Goal: Task Accomplishment & Management: Complete application form

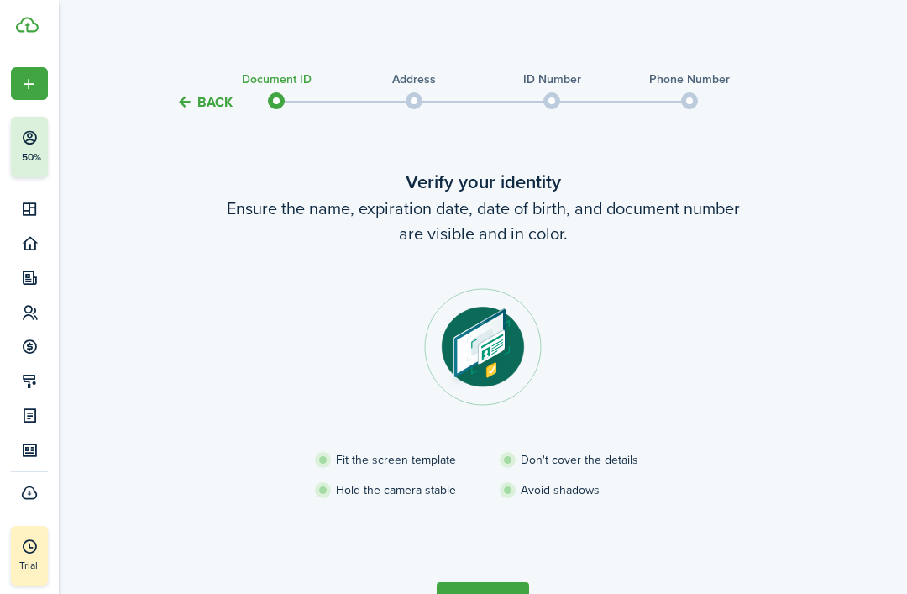
click at [268, 276] on verification-wizard-document "Verify your identity Ensure the name, expiration date, date of birth, and docum…" at bounding box center [482, 354] width 705 height 372
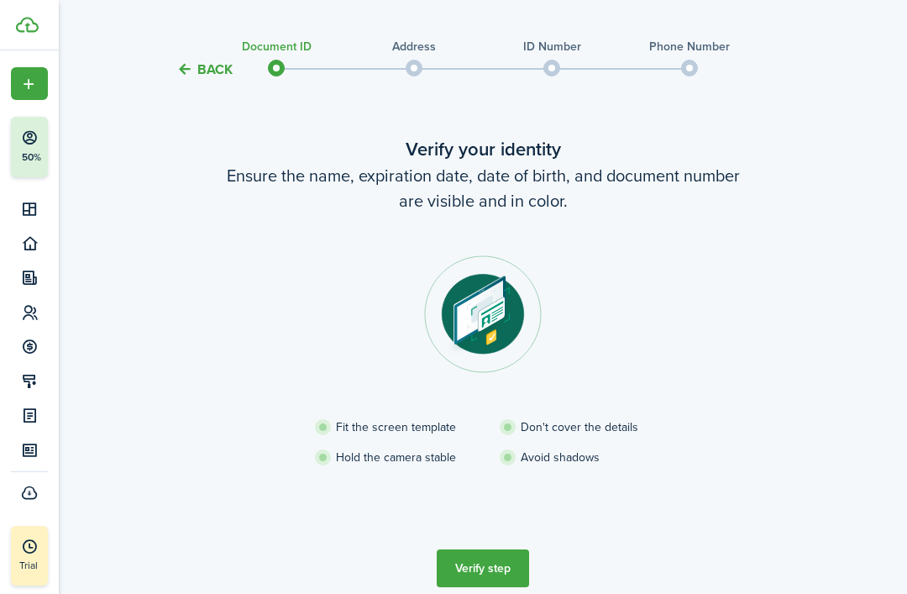
scroll to position [52, 0]
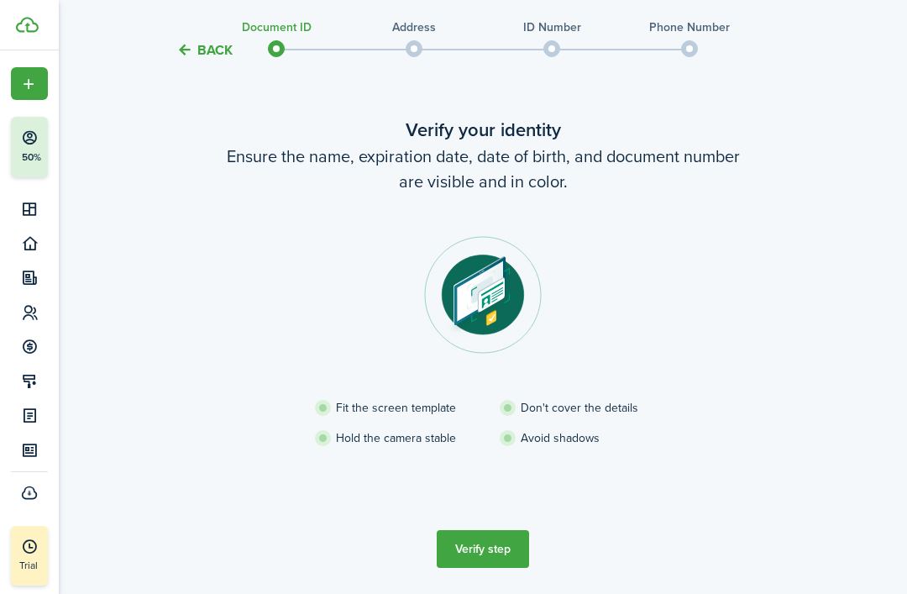
click at [480, 542] on button "Verify step" at bounding box center [483, 549] width 92 height 38
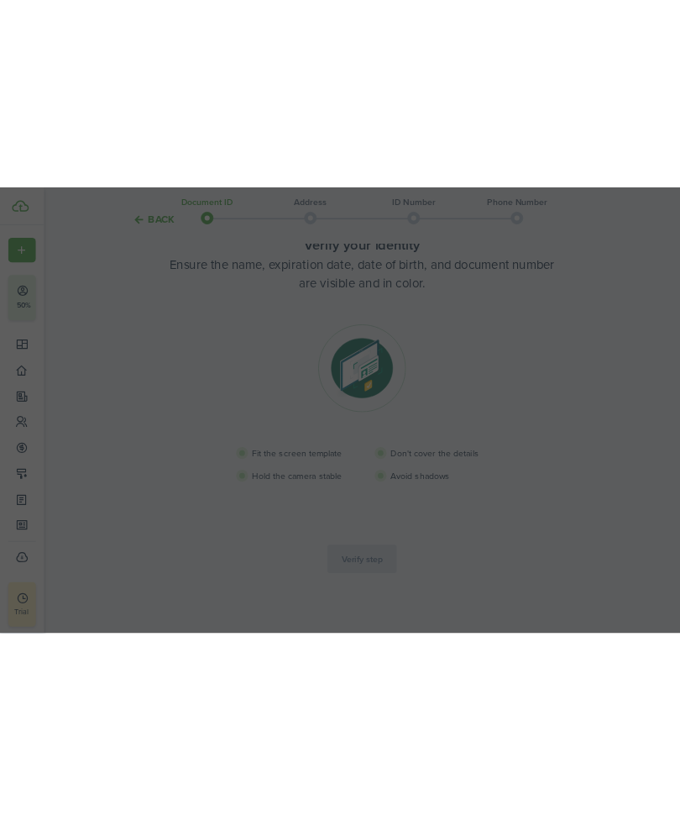
scroll to position [0, 0]
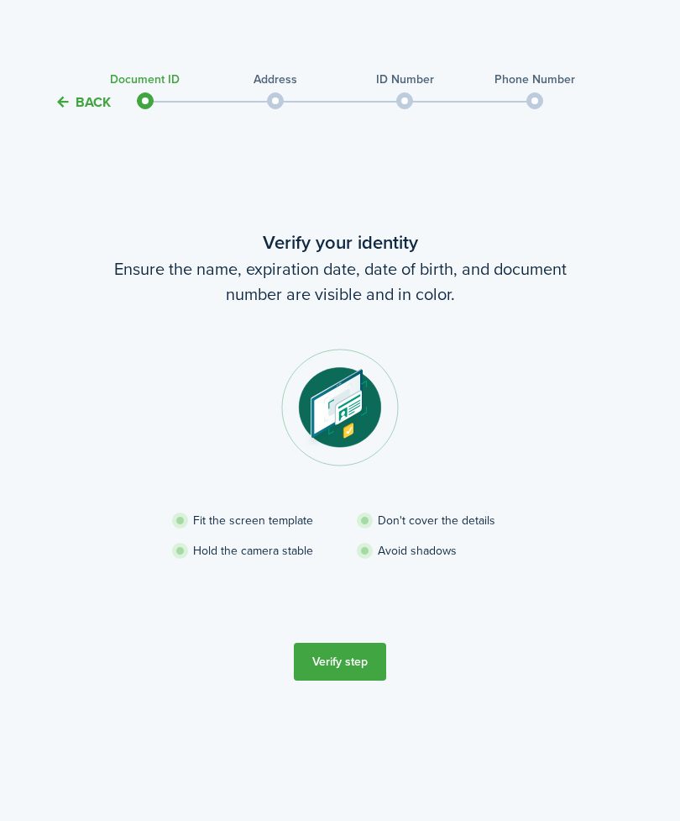
click at [347, 593] on button "Verify step" at bounding box center [340, 661] width 92 height 38
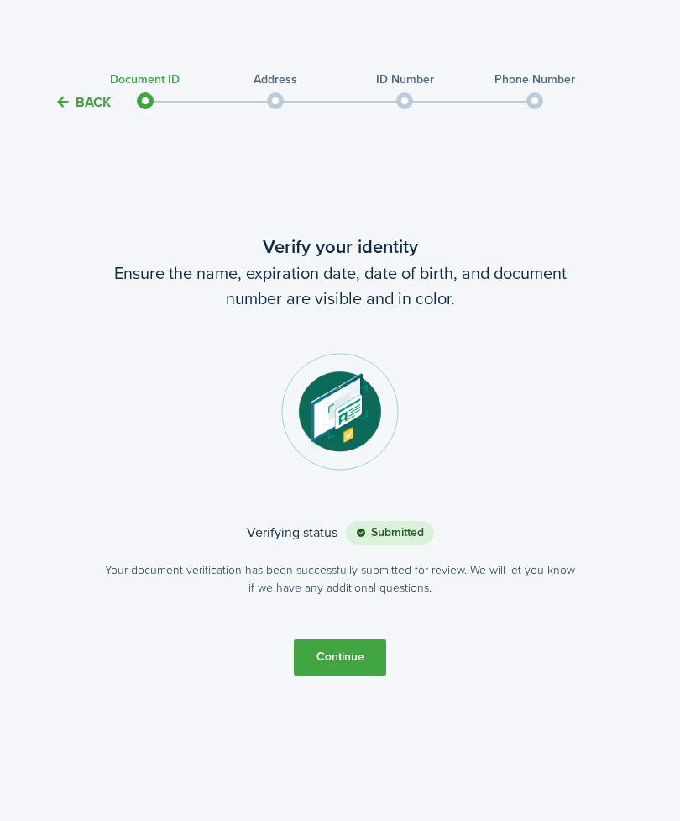
click at [366, 593] on button "Continue" at bounding box center [340, 657] width 92 height 38
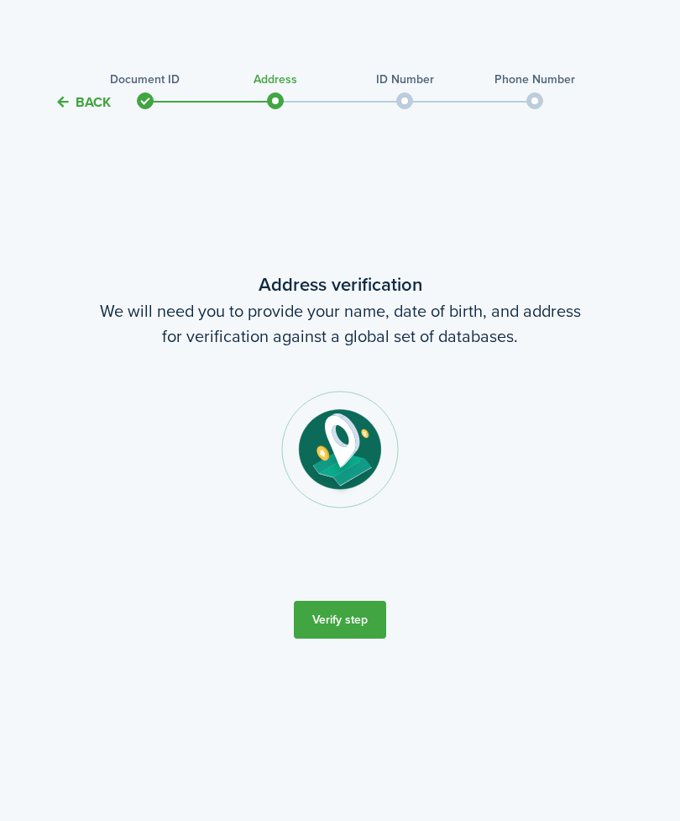
click at [371, 593] on button "Verify step" at bounding box center [340, 619] width 92 height 38
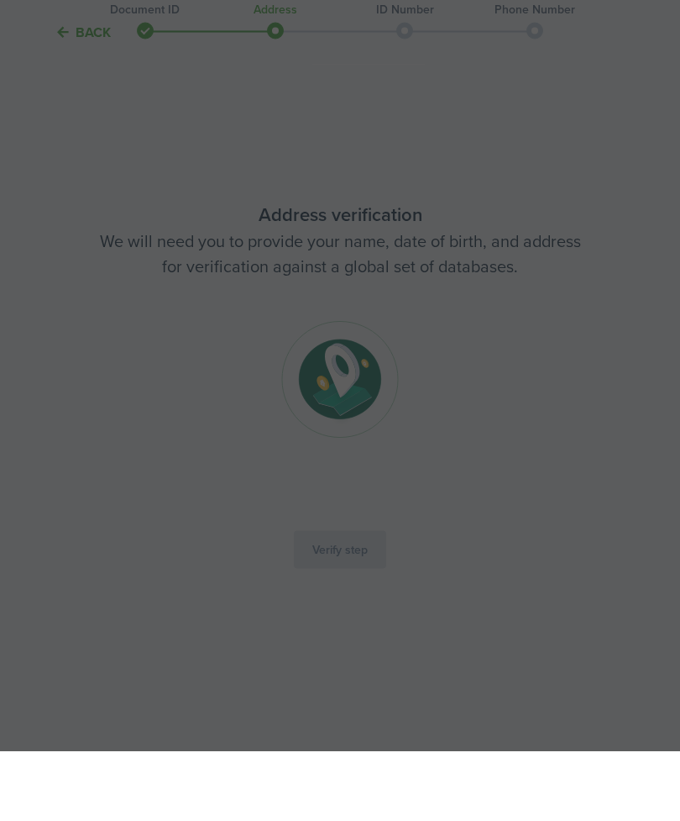
scroll to position [54, 0]
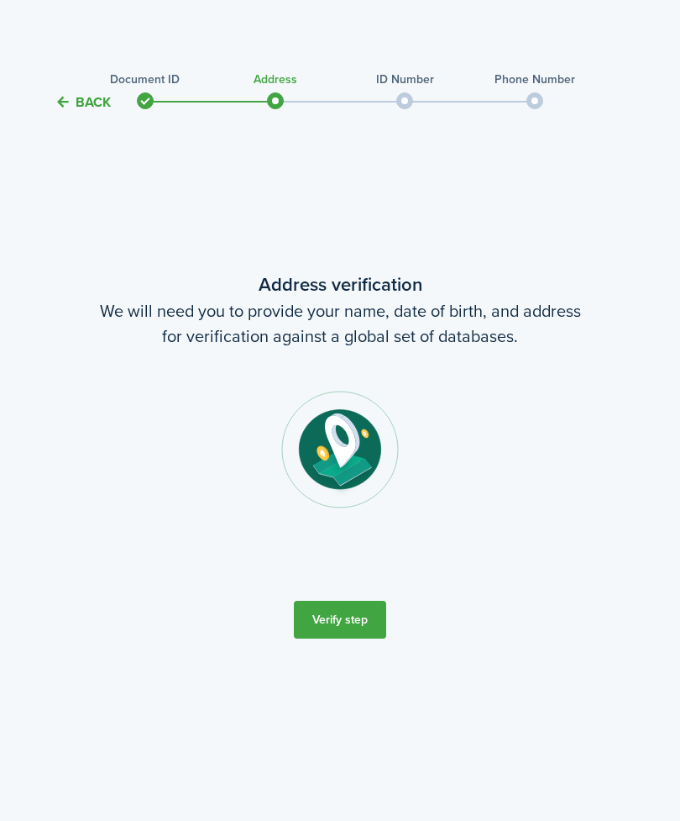
click at [359, 593] on button "Verify step" at bounding box center [340, 619] width 92 height 38
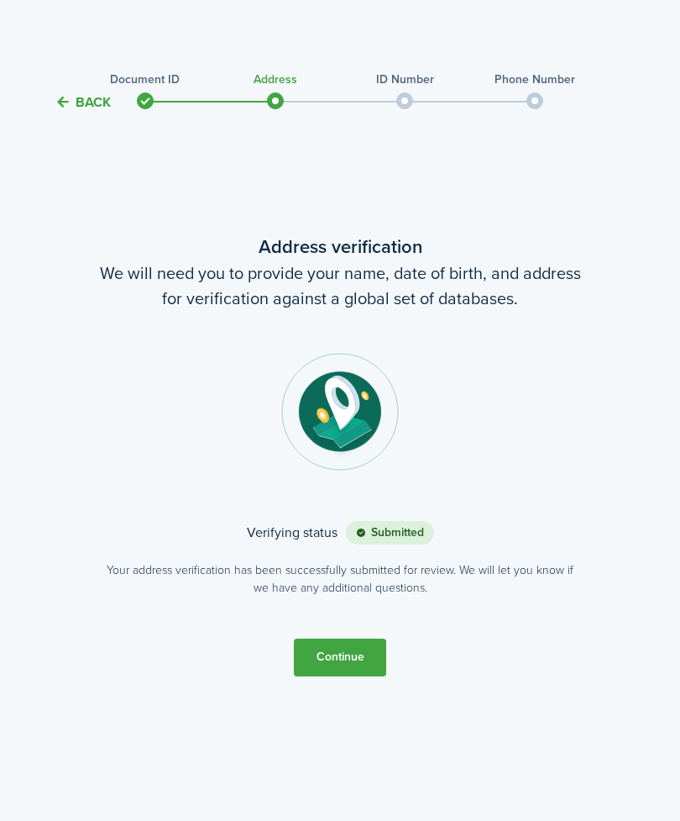
click at [362, 593] on button "Continue" at bounding box center [340, 657] width 92 height 38
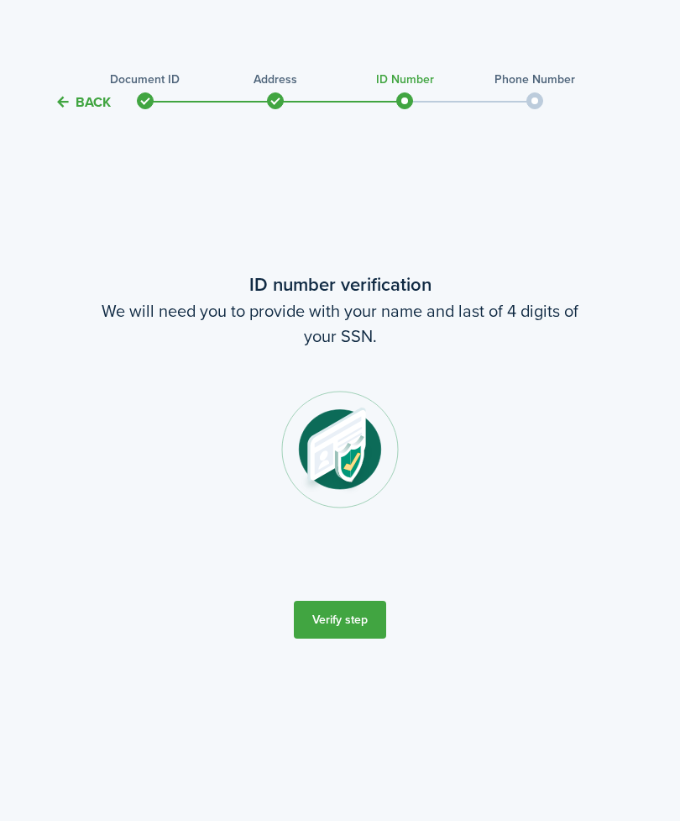
click at [364, 593] on button "Verify step" at bounding box center [340, 619] width 92 height 38
click at [363, 593] on button "Verify step" at bounding box center [340, 619] width 92 height 38
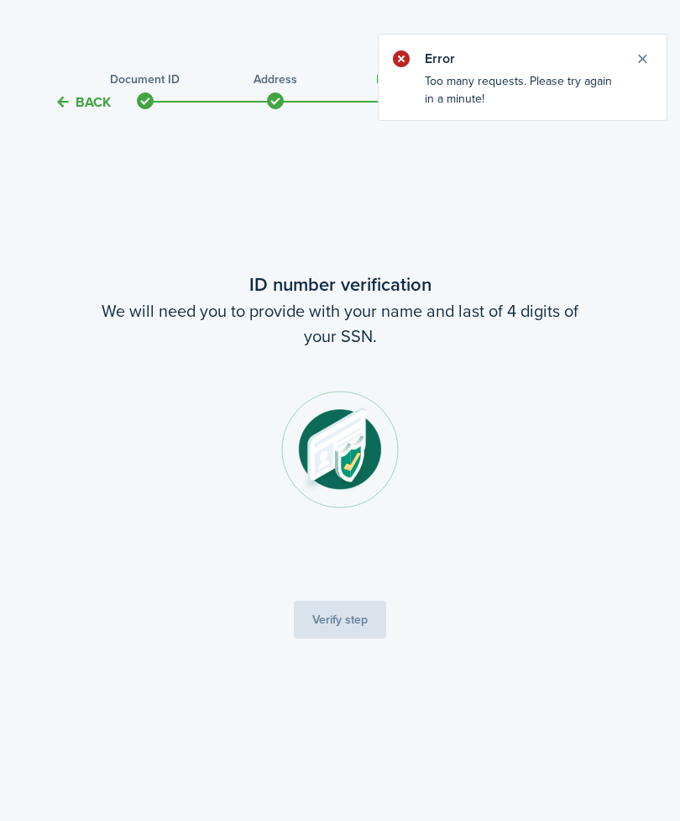
click at [650, 118] on notify-body "Too many requests. Please try again in a minute!" at bounding box center [523, 96] width 288 height 48
click at [637, 118] on notify-body "Too many requests. Please try again in a minute!" at bounding box center [523, 96] width 288 height 48
click at [641, 107] on notify-body "Too many requests. Please try again in a minute!" at bounding box center [523, 96] width 288 height 48
click at [642, 113] on notify-body "Too many requests. Please try again in a minute!" at bounding box center [523, 96] width 288 height 48
click at [657, 111] on notify-body "Too many requests. Please try again in a minute!" at bounding box center [523, 96] width 288 height 48
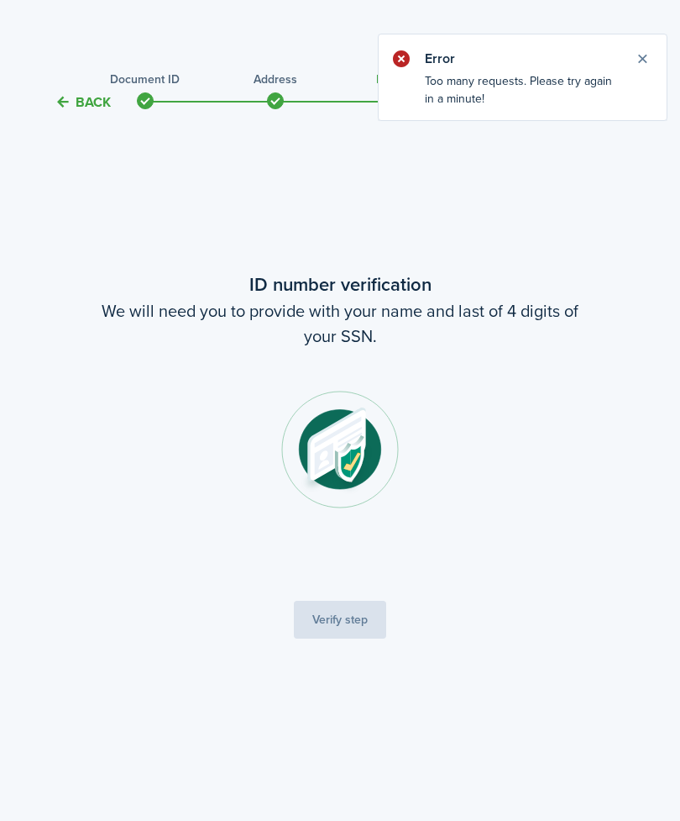
click at [657, 111] on notify-body "Too many requests. Please try again in a minute!" at bounding box center [523, 96] width 288 height 48
click at [647, 113] on tc-wizard-header "Back Document ID Address ID Number Phone Number" at bounding box center [340, 97] width 689 height 76
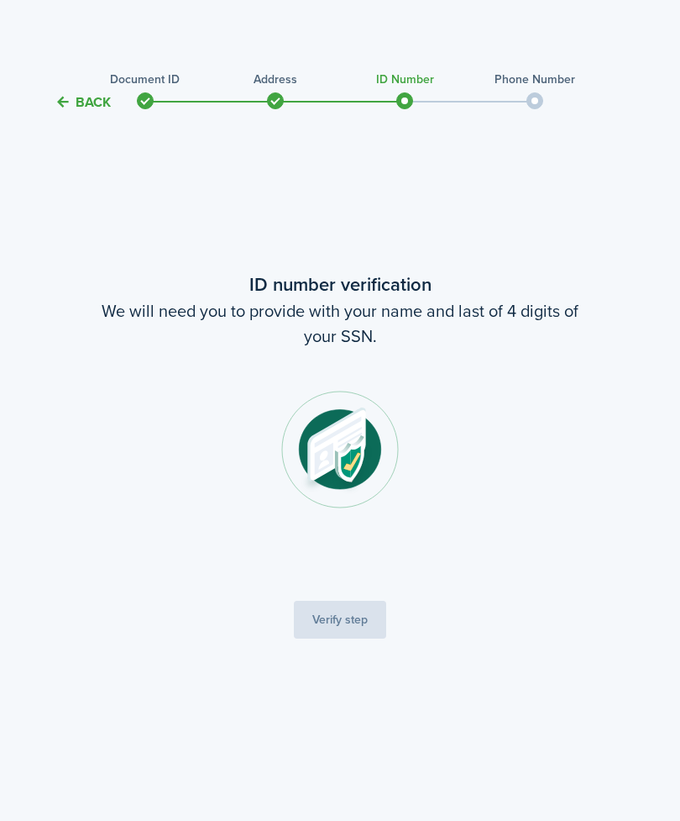
click at [356, 593] on tc-wizard-step "ID number verification We will need you to provide with your name and last of 4…" at bounding box center [339, 454] width 663 height 640
click at [366, 482] on img at bounding box center [340, 450] width 118 height 118
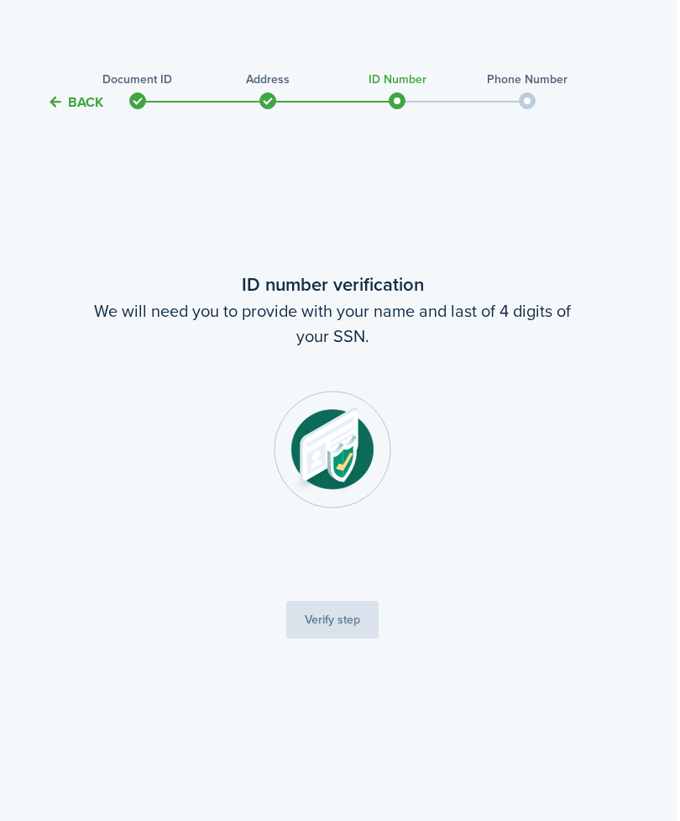
scroll to position [0, 4]
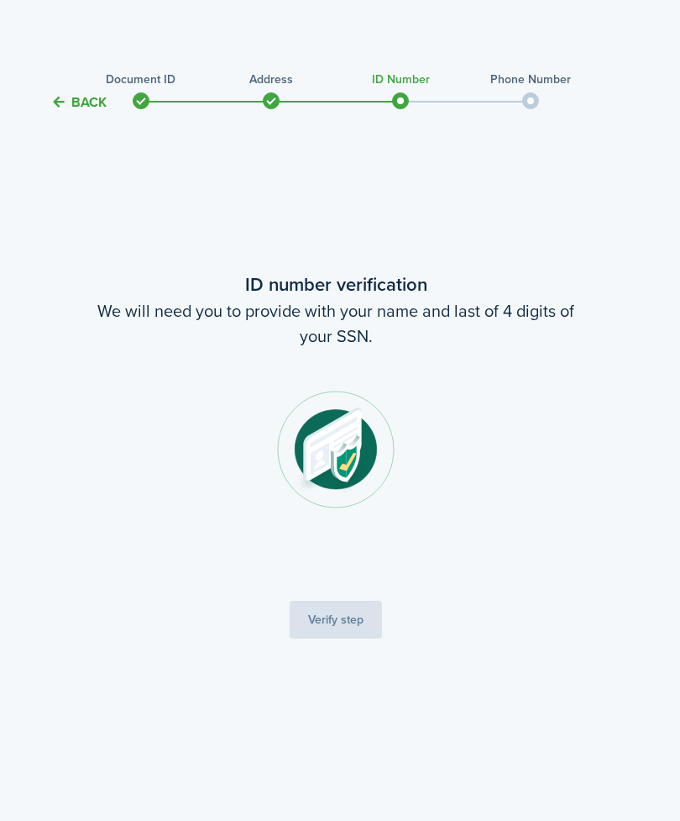
click at [346, 593] on tc-wizard-step "ID number verification We will need you to provide with your name and last of 4…" at bounding box center [335, 454] width 663 height 640
click at [410, 92] on span at bounding box center [400, 100] width 25 height 25
click at [76, 108] on button "Back" at bounding box center [78, 102] width 56 height 18
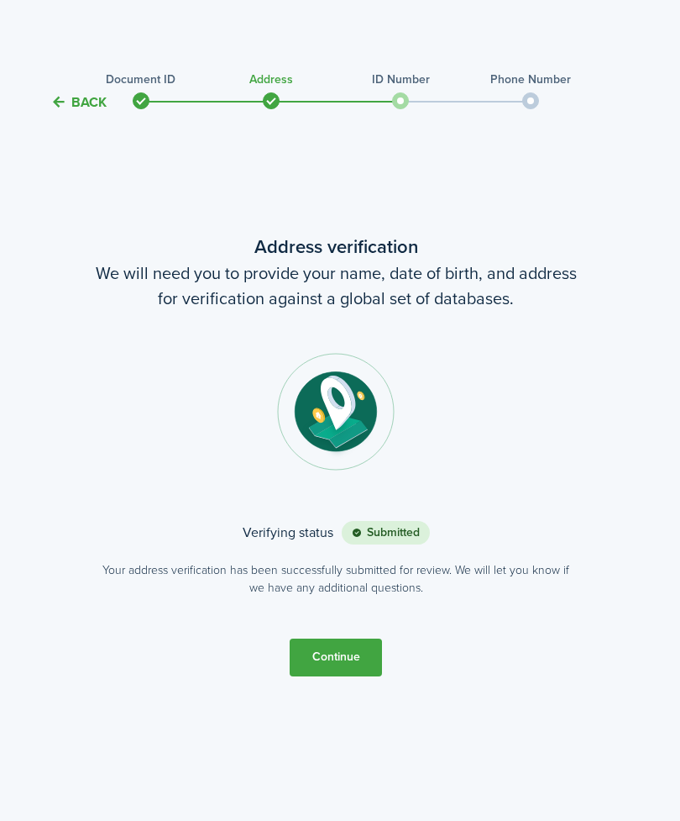
click at [361, 593] on button "Continue" at bounding box center [336, 657] width 92 height 38
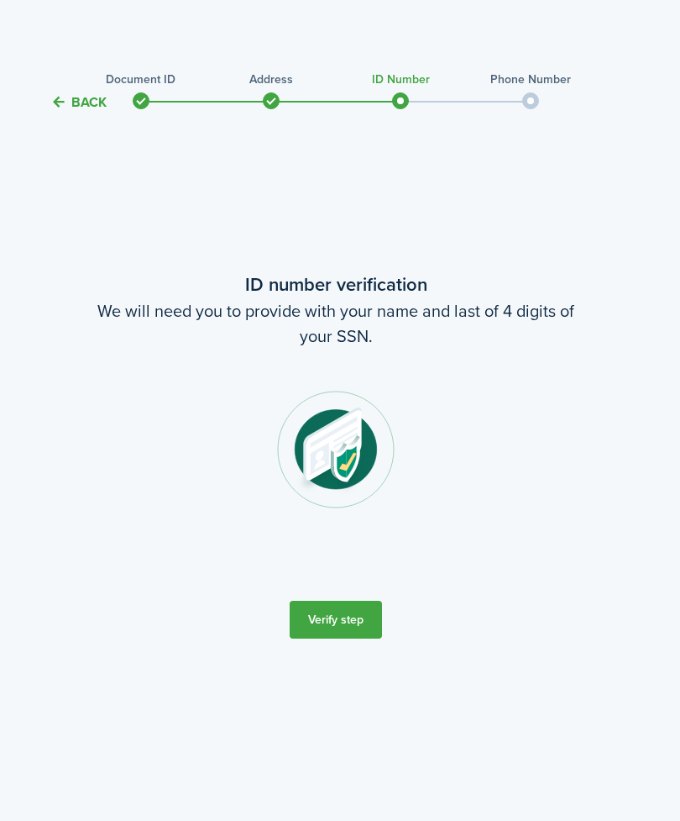
click at [348, 593] on button "Verify step" at bounding box center [336, 619] width 92 height 38
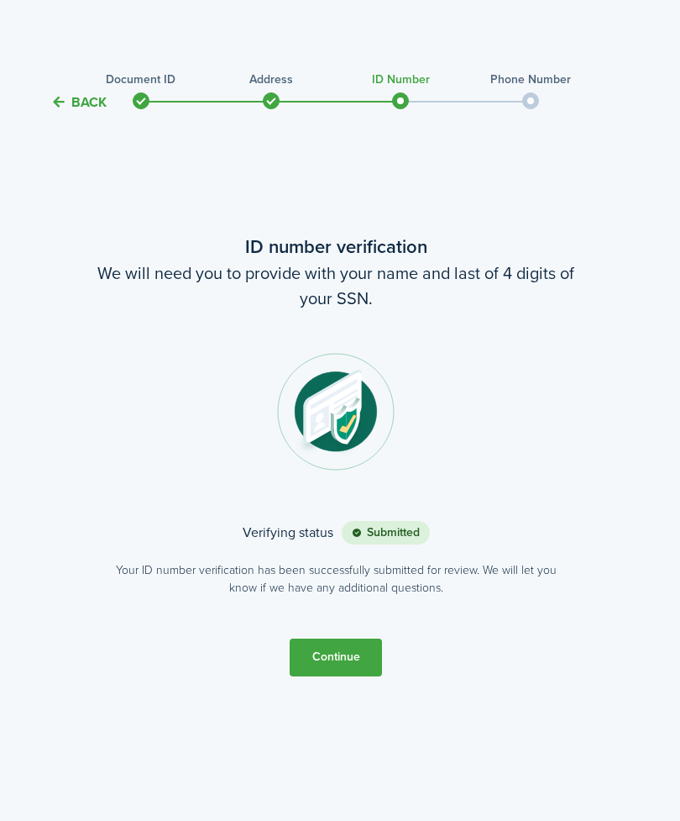
click at [348, 593] on button "Continue" at bounding box center [336, 657] width 92 height 38
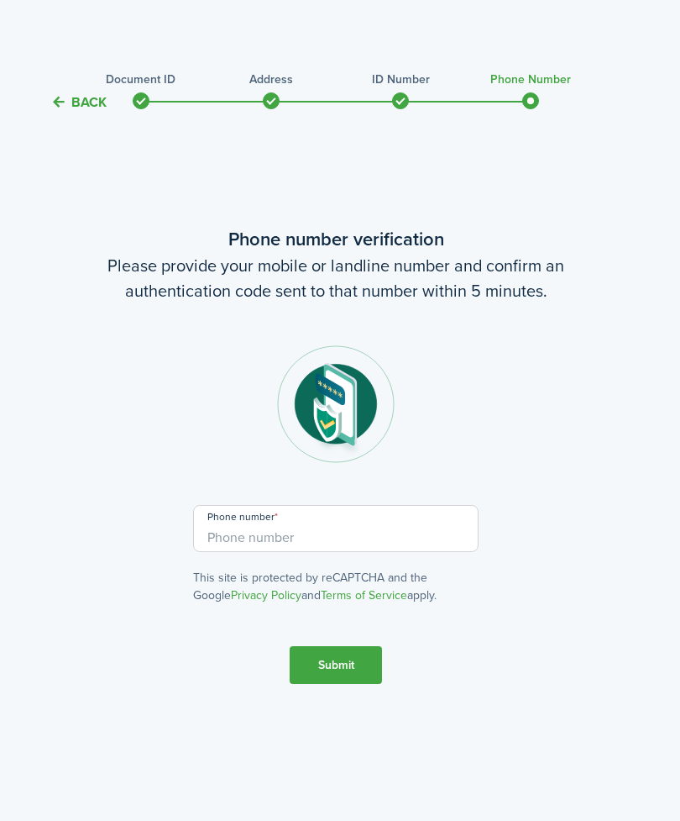
click at [337, 552] on input "Phone number" at bounding box center [336, 528] width 286 height 47
type input "+1"
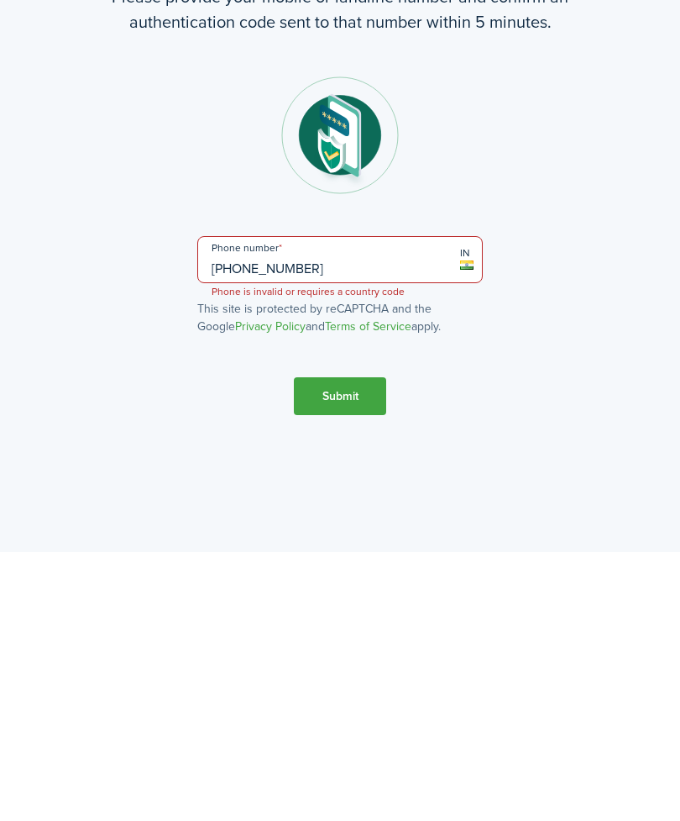
scroll to position [54, 0]
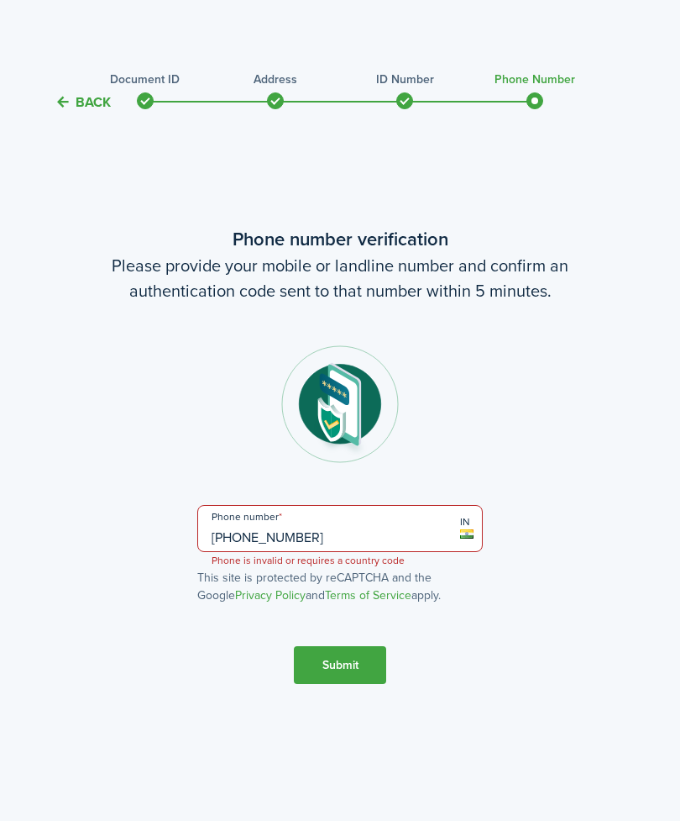
click at [221, 505] on input "[PHONE_NUMBER]" at bounding box center [340, 528] width 286 height 47
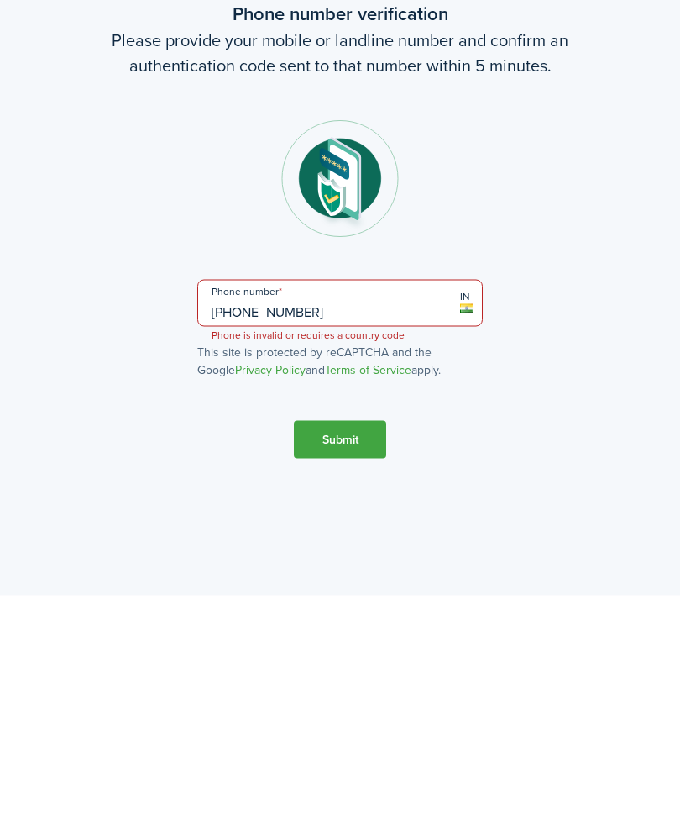
type input "[PHONE_NUMBER]"
click at [358, 593] on button "Submit" at bounding box center [340, 665] width 92 height 38
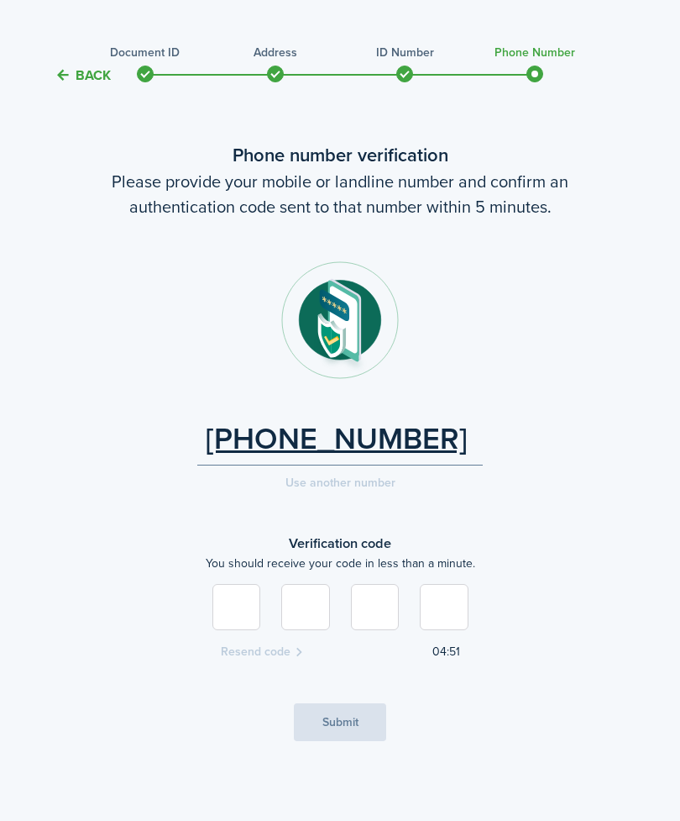
click at [240, 593] on input at bounding box center [236, 607] width 49 height 46
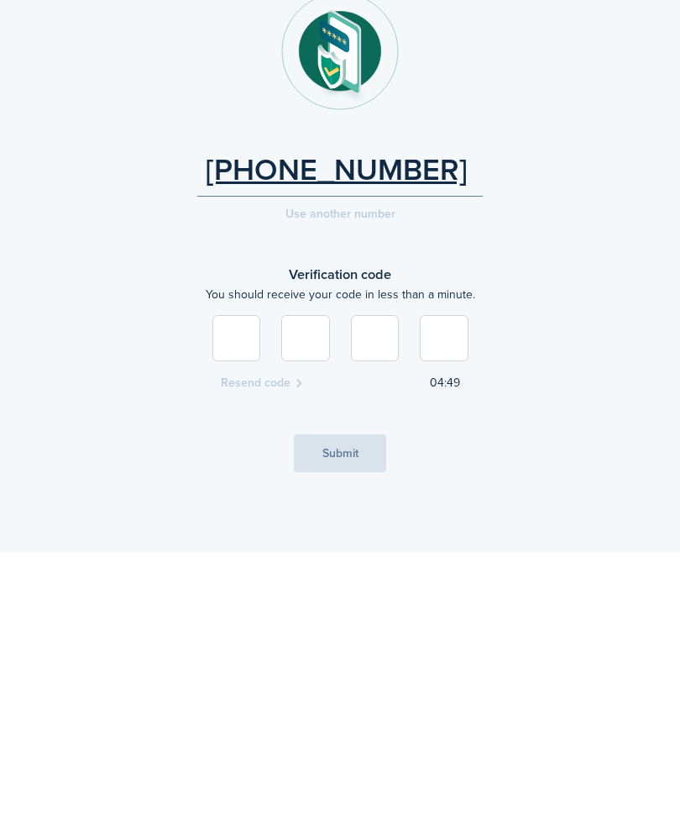
type input "5"
type input "4"
type input "1"
type input "9"
click at [338, 593] on button "Submit" at bounding box center [340, 722] width 92 height 38
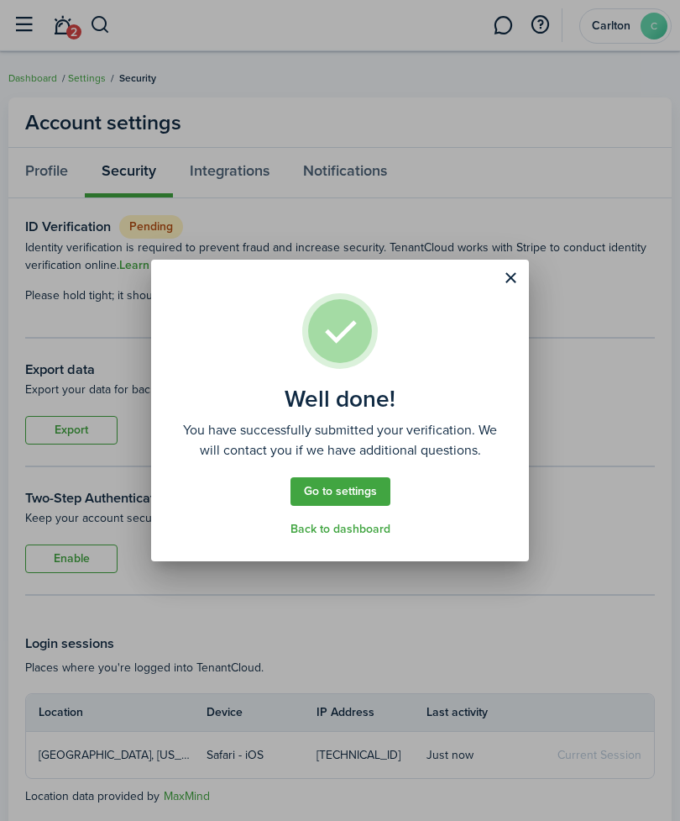
click at [353, 583] on div "Well done! You have successfully submitted your verification. We will contact y…" at bounding box center [340, 410] width 680 height 821
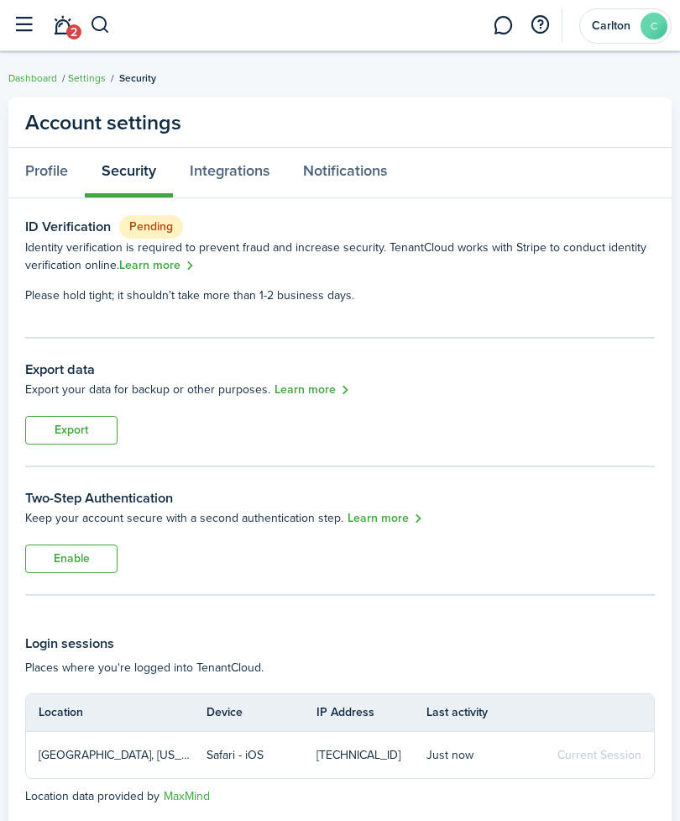
click at [30, 72] on link "Dashboard" at bounding box center [32, 78] width 49 height 15
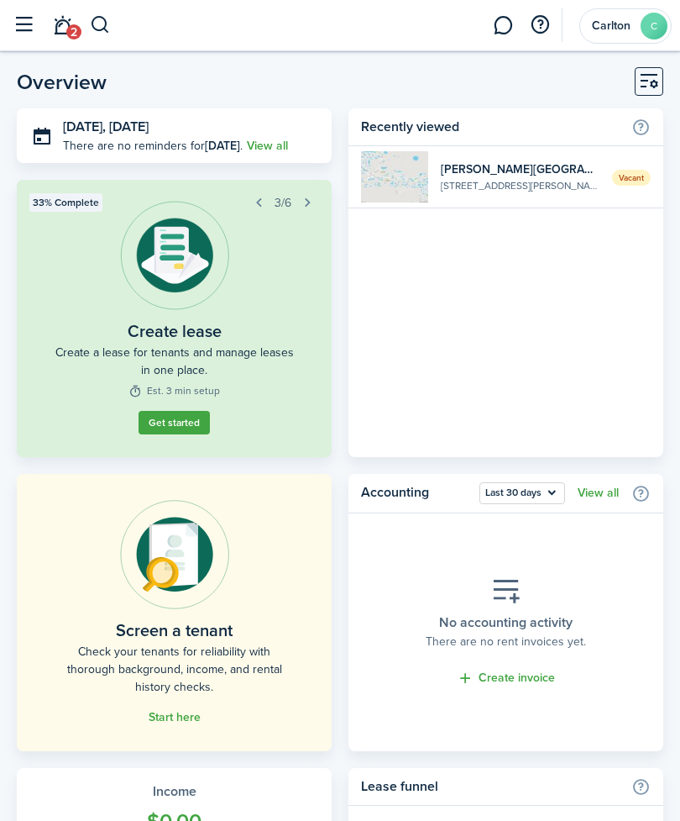
click at [76, 29] on span "2" at bounding box center [73, 31] width 15 height 15
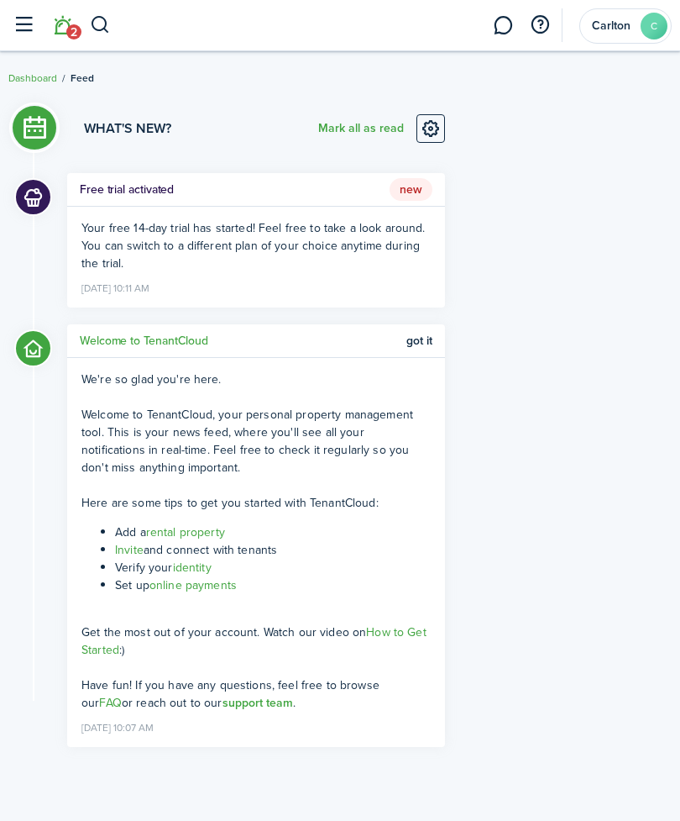
click at [502, 23] on link at bounding box center [503, 25] width 32 height 41
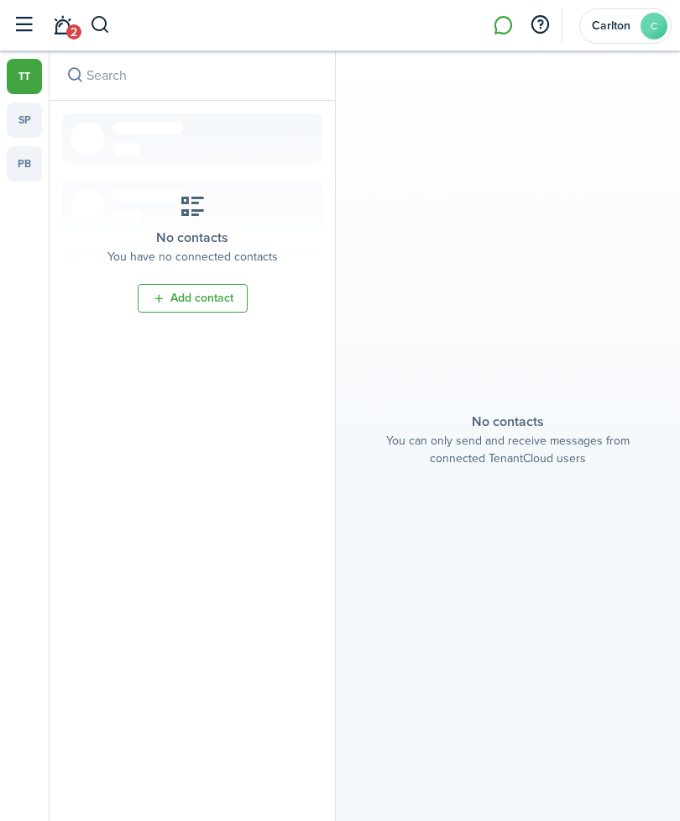
click at [29, 113] on link "sp" at bounding box center [24, 119] width 35 height 35
click at [27, 157] on link "pb" at bounding box center [24, 163] width 35 height 35
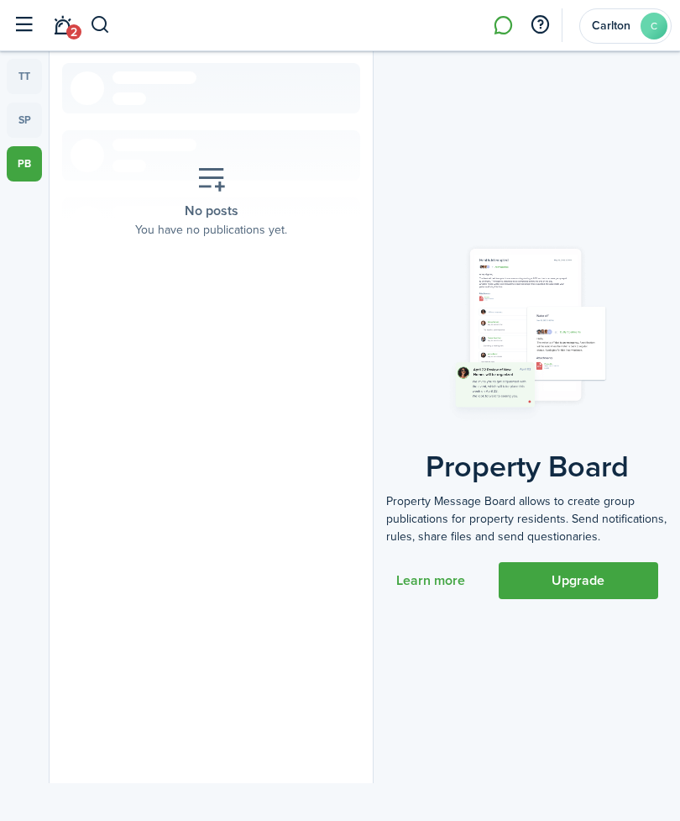
click at [39, 13] on button "button" at bounding box center [24, 25] width 32 height 32
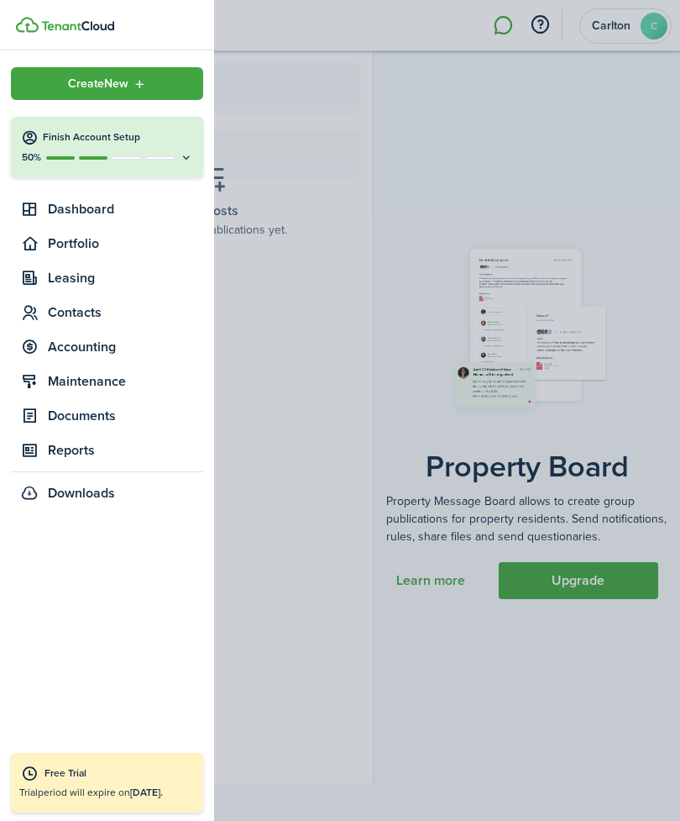
click at [80, 307] on span "Contacts" at bounding box center [125, 312] width 155 height 20
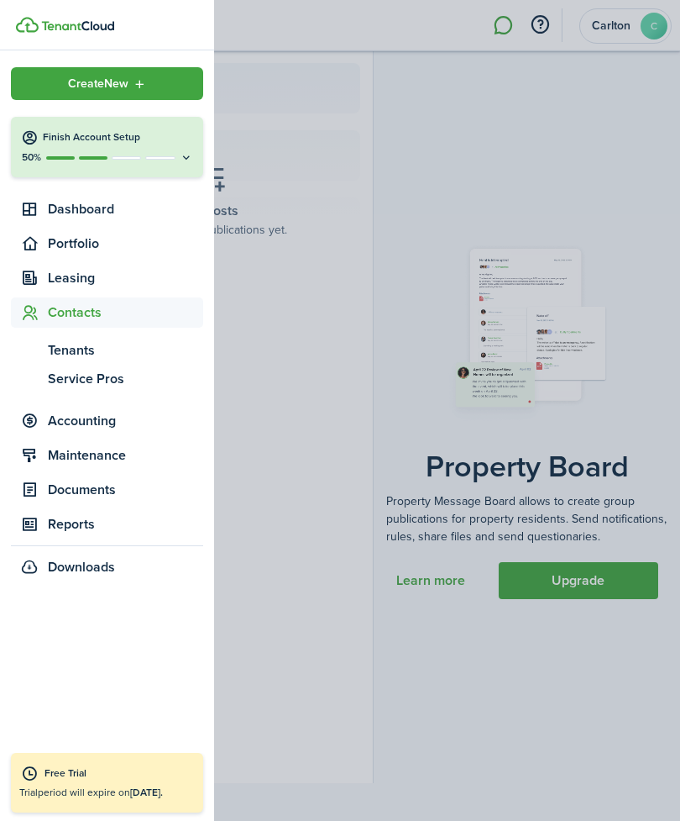
click at [83, 352] on span "Tenants" at bounding box center [125, 350] width 155 height 20
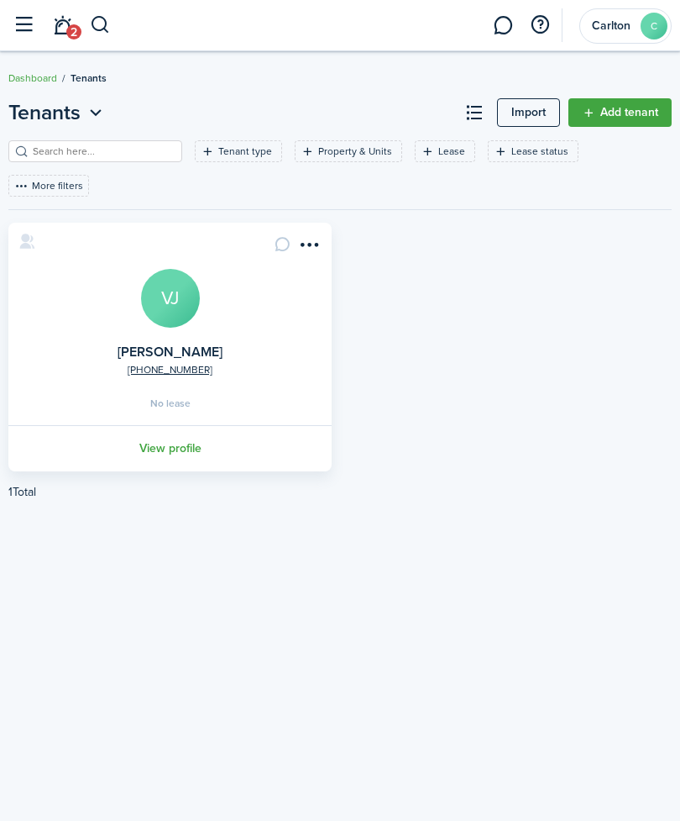
click at [494, 436] on div "[PHONE_NUMBER] [PERSON_NAME] VJ No lease View profile" at bounding box center [340, 347] width 680 height 249
click at [181, 425] on link "View profile" at bounding box center [170, 448] width 328 height 46
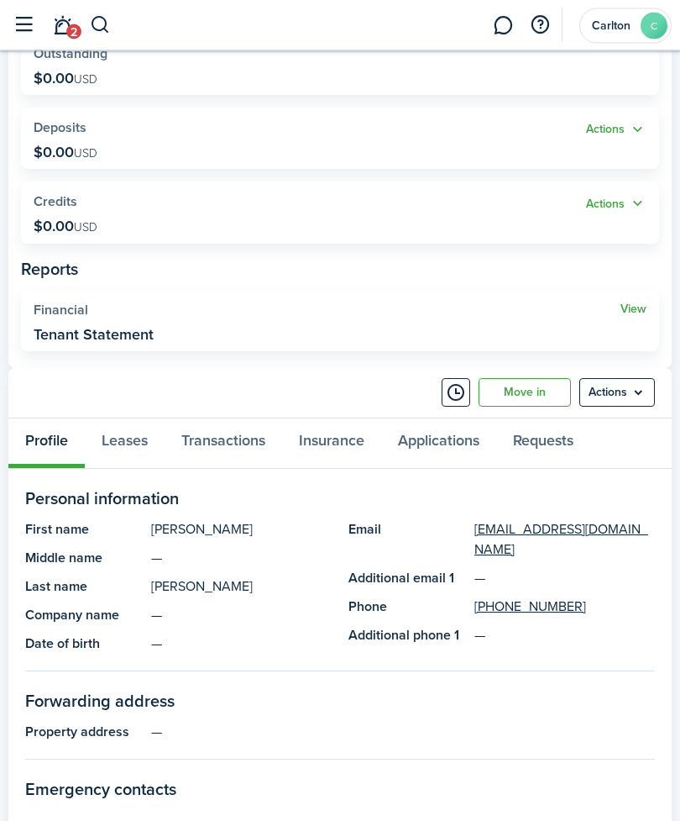
scroll to position [297, 0]
click at [128, 433] on link "Leases" at bounding box center [125, 443] width 80 height 50
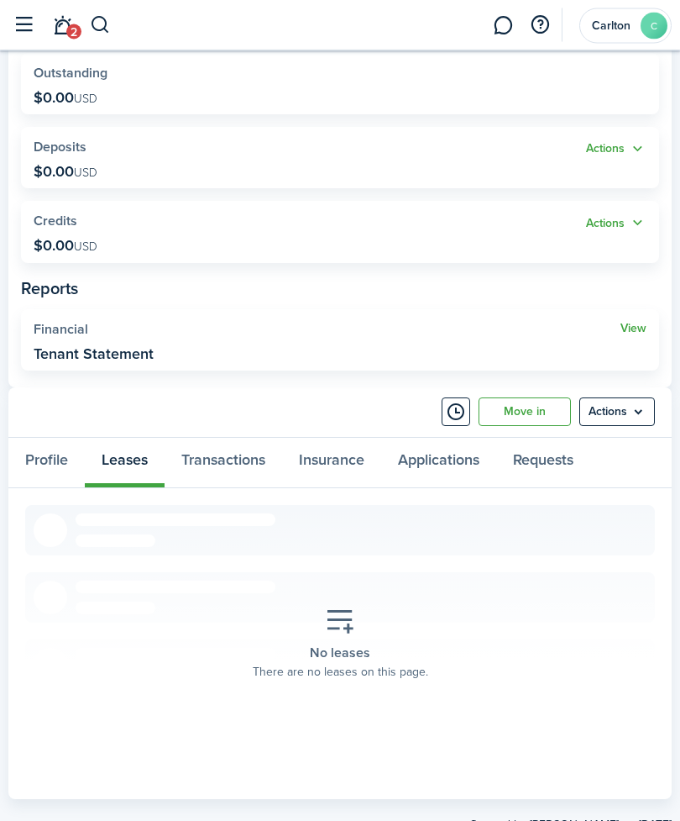
scroll to position [281, 0]
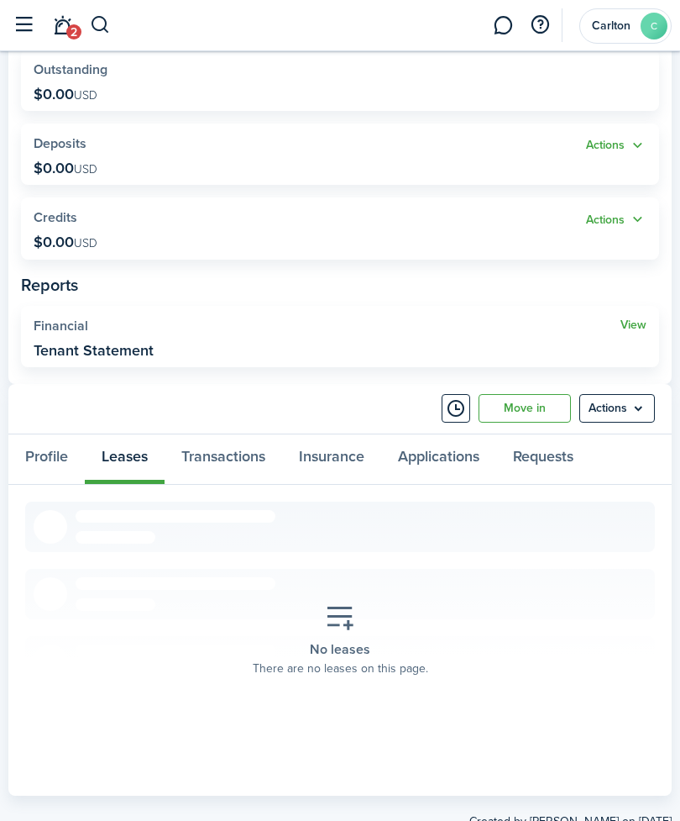
click at [338, 593] on icon at bounding box center [340, 617] width 30 height 29
click at [541, 401] on link "Move in" at bounding box center [525, 408] width 92 height 29
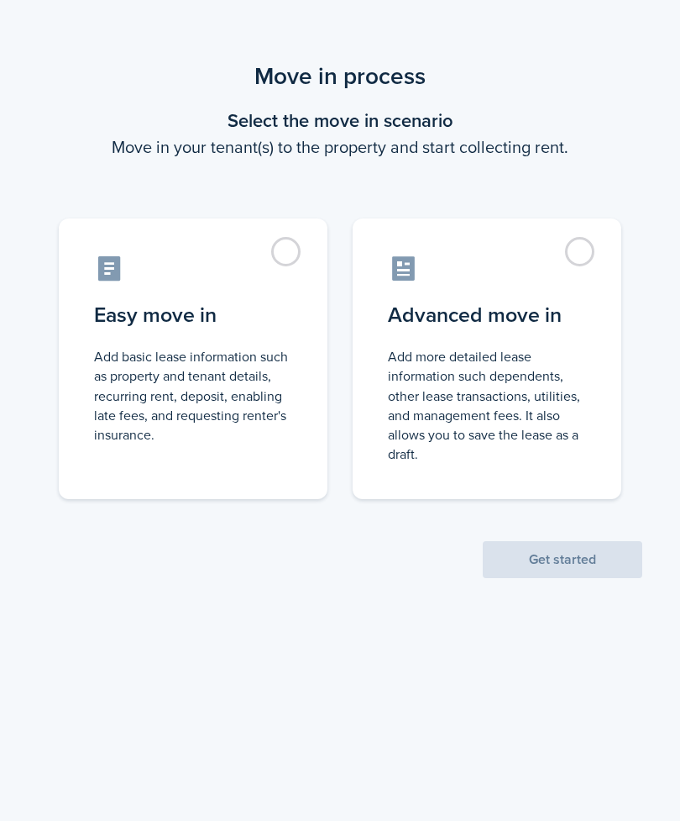
click at [298, 258] on label "Easy move in Add basic lease information such as property and tenant details, r…" at bounding box center [193, 358] width 269 height 281
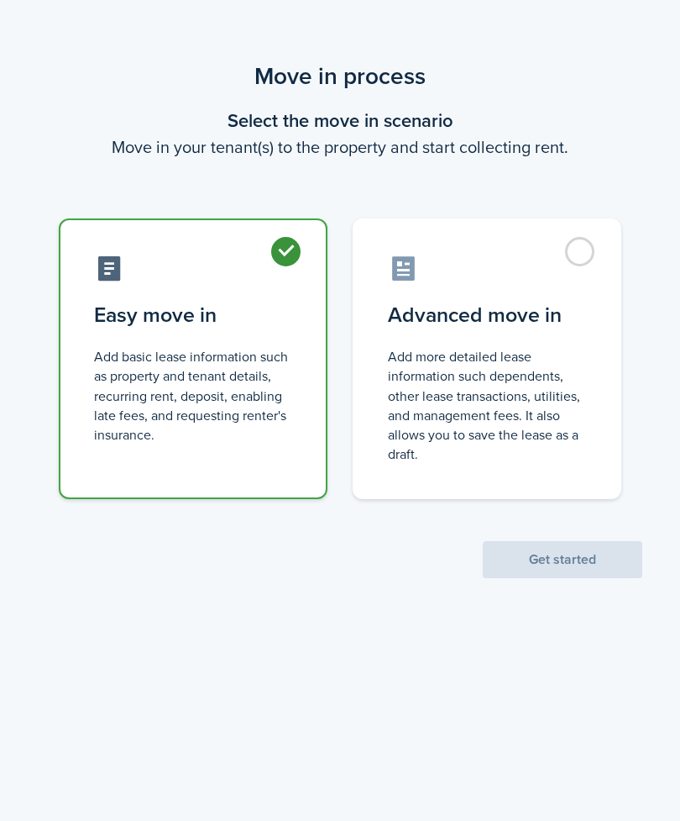
radio input "true"
click at [558, 555] on button "Get started" at bounding box center [563, 559] width 160 height 37
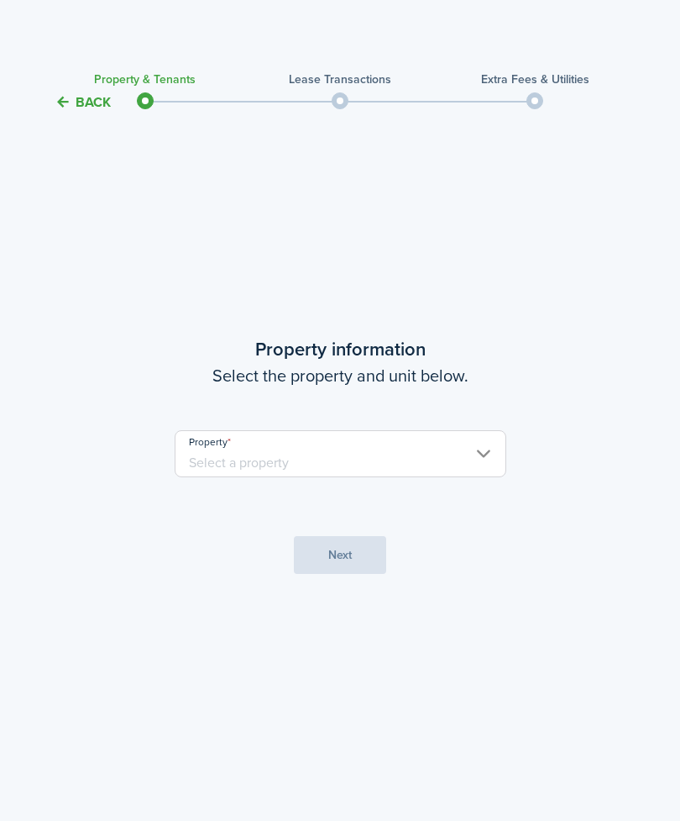
click at [499, 472] on input "Property" at bounding box center [341, 453] width 332 height 47
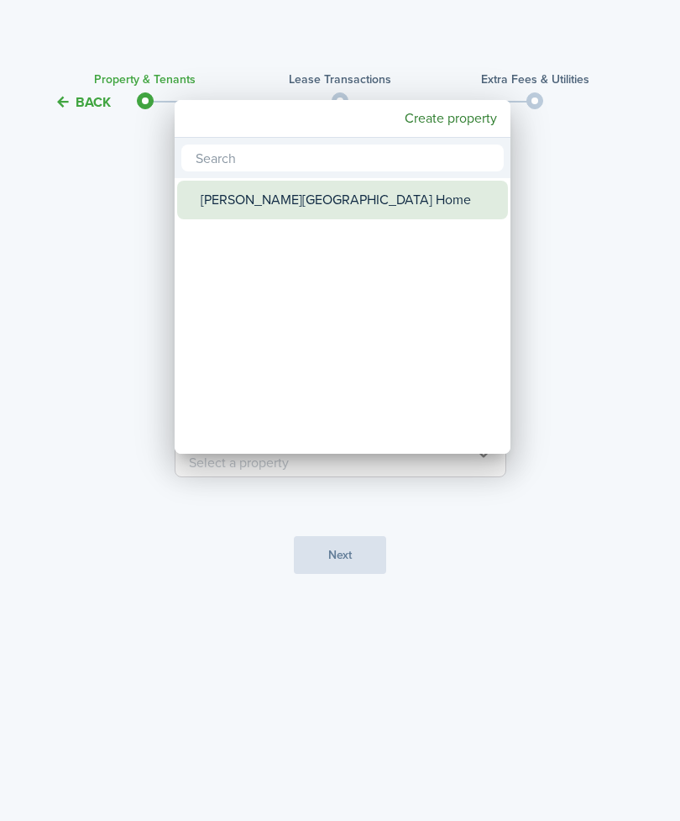
click at [295, 193] on div "[PERSON_NAME][GEOGRAPHIC_DATA] Home" at bounding box center [349, 200] width 297 height 39
type input "[PERSON_NAME][GEOGRAPHIC_DATA] Home"
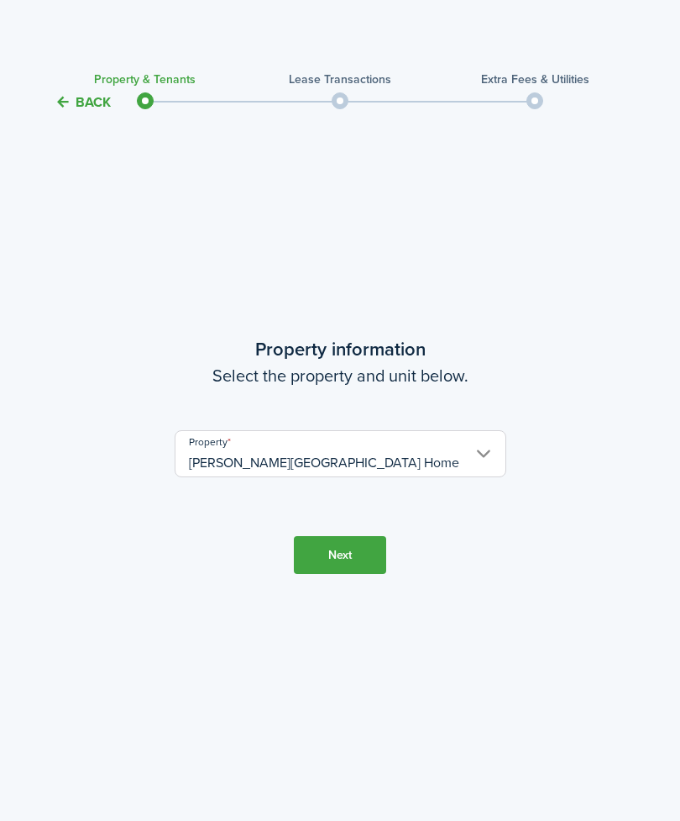
click at [357, 574] on button "Next" at bounding box center [340, 555] width 92 height 38
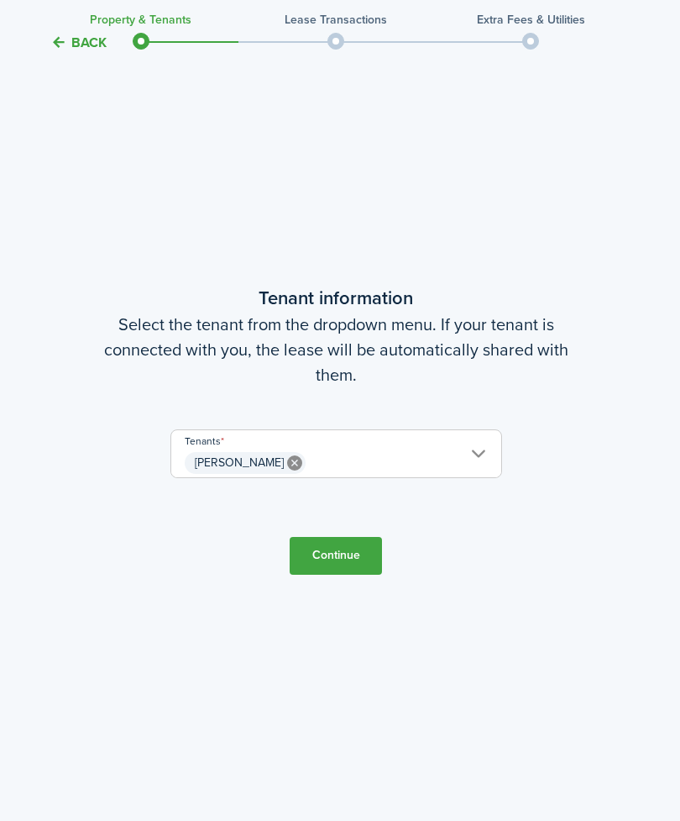
scroll to position [762, 4]
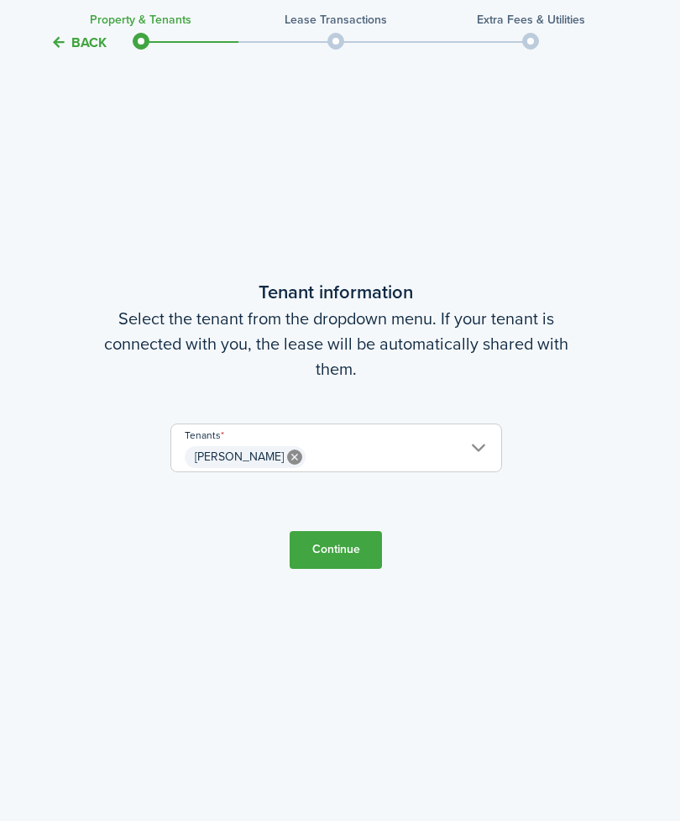
click at [344, 569] on button "Continue" at bounding box center [336, 550] width 92 height 38
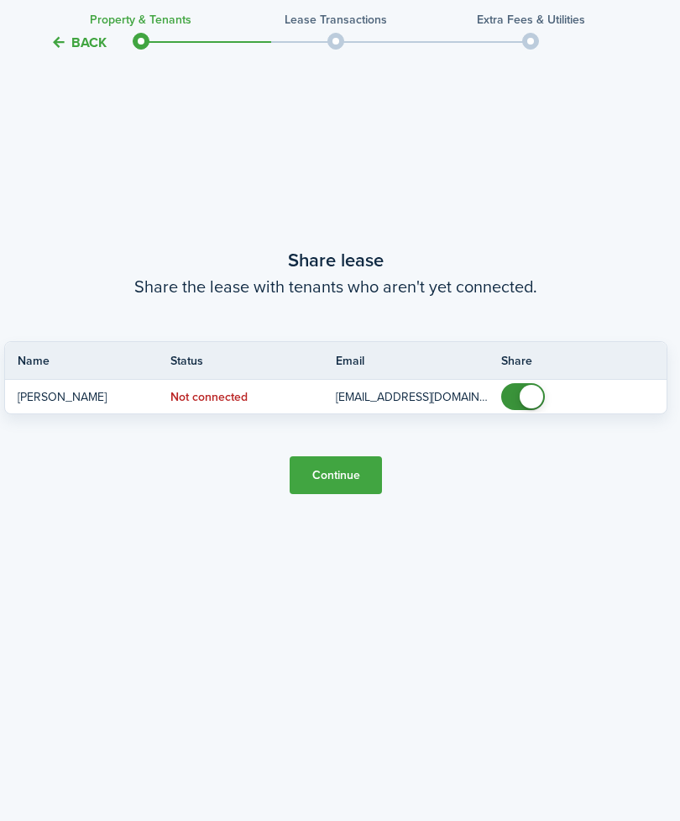
scroll to position [1636, 4]
click at [343, 493] on button "Continue" at bounding box center [336, 474] width 92 height 38
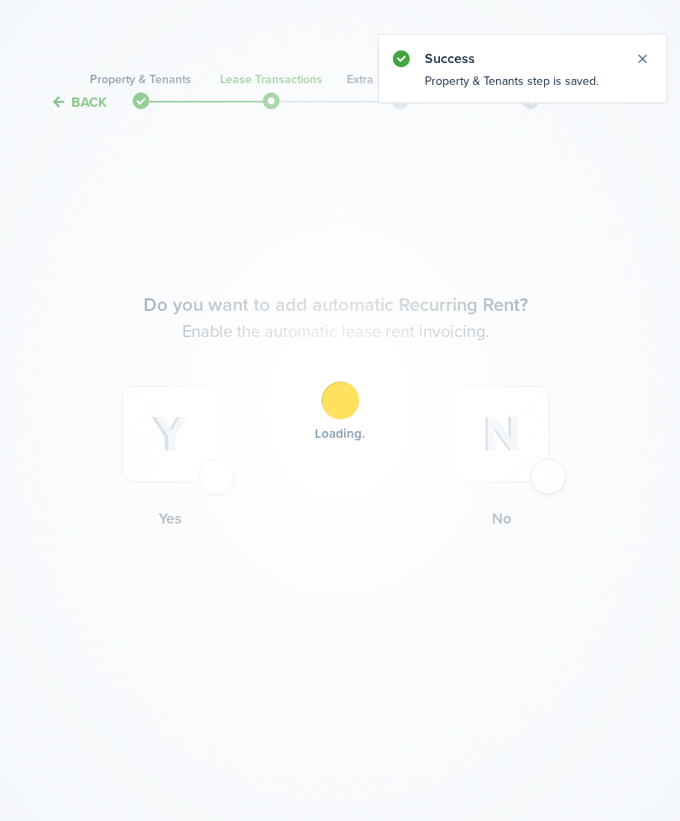
scroll to position [0, 4]
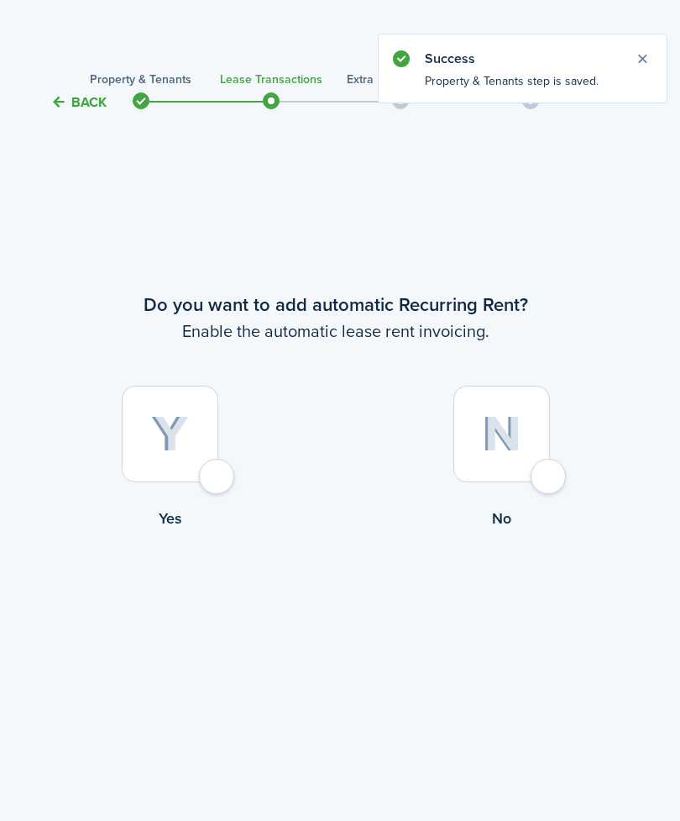
click at [187, 453] on img at bounding box center [170, 434] width 38 height 37
radio input "true"
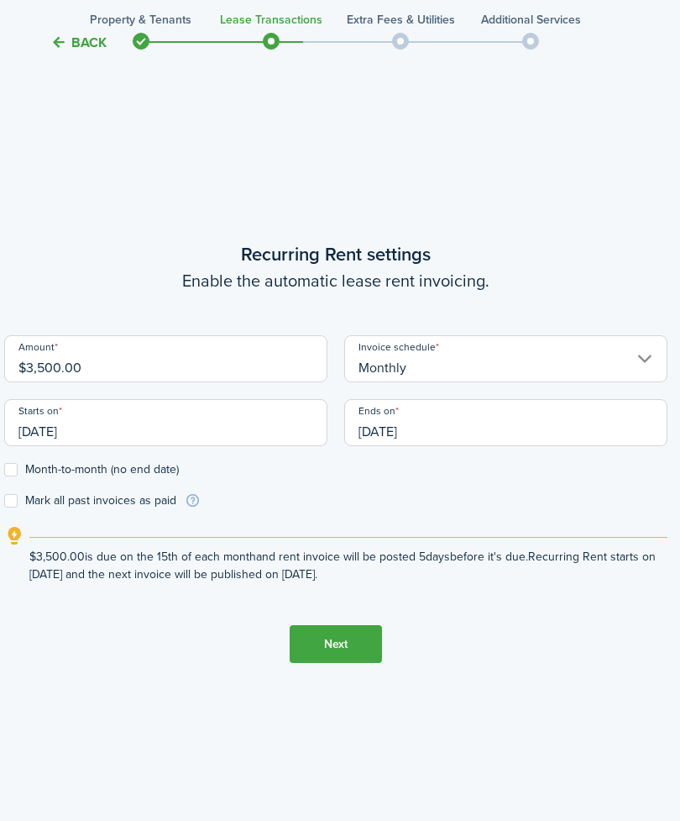
scroll to position [762, 4]
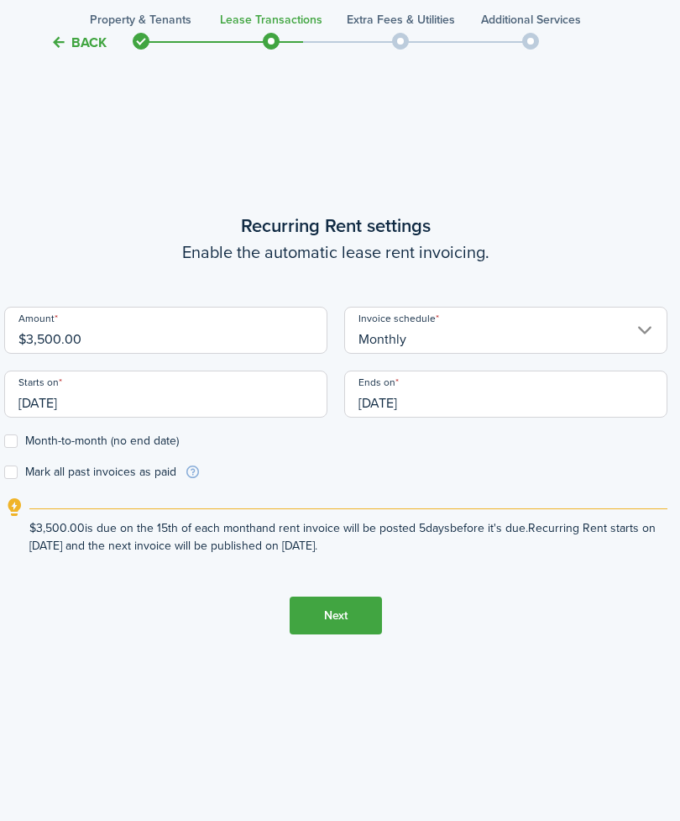
click at [183, 417] on input "[DATE]" at bounding box center [165, 393] width 323 height 47
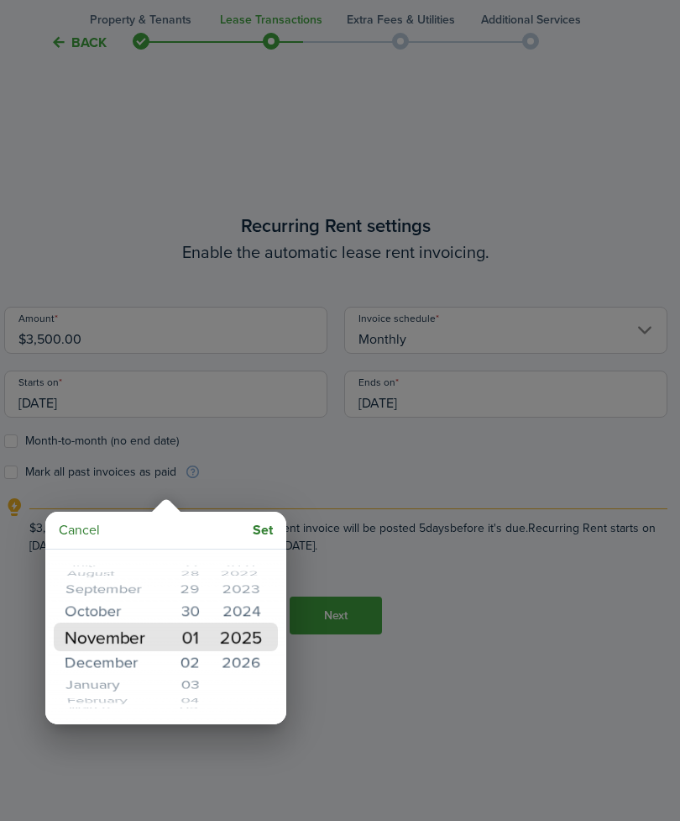
click at [270, 532] on mbsc-button "Set" at bounding box center [263, 530] width 34 height 30
type input "[DATE]"
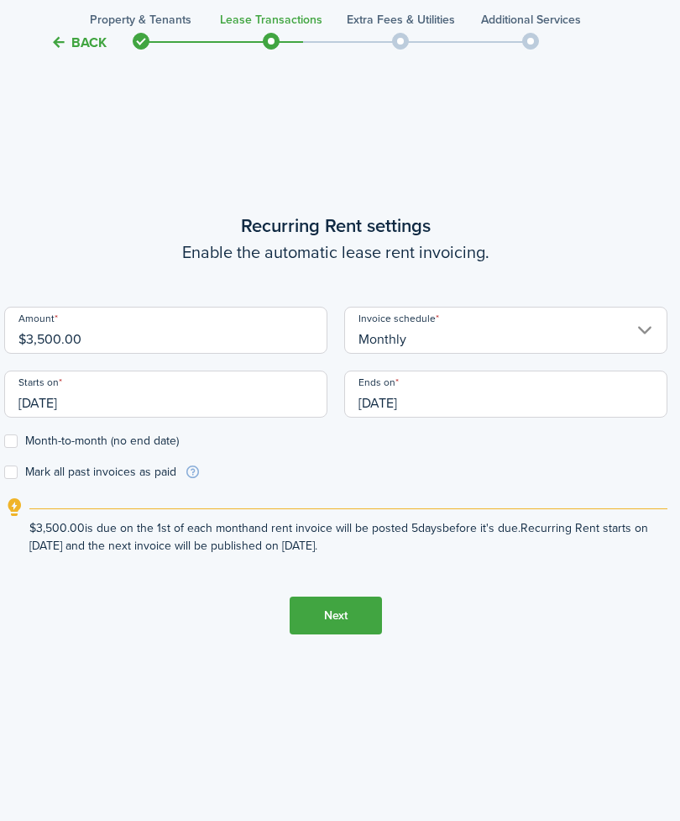
click at [485, 417] on input "[DATE]" at bounding box center [505, 393] width 323 height 47
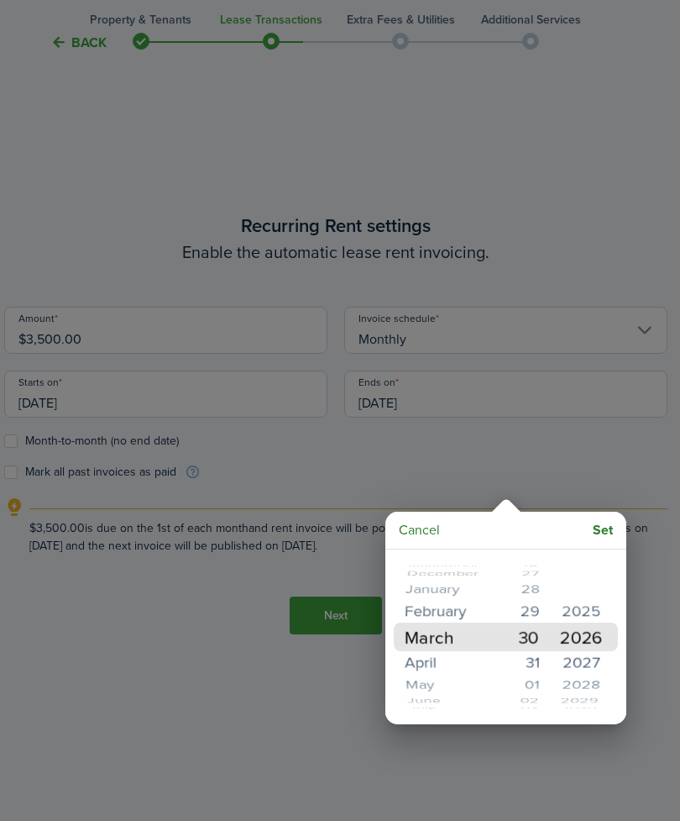
click at [606, 526] on mbsc-button "Set" at bounding box center [603, 530] width 34 height 30
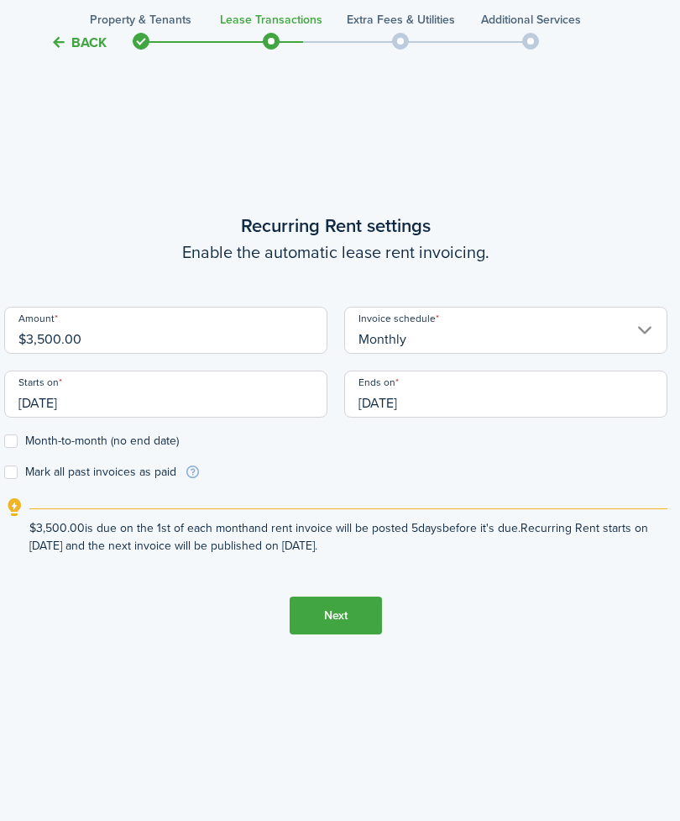
type input "[DATE]"
click at [11, 448] on label "Month-to-month (no end date)" at bounding box center [91, 440] width 175 height 13
click at [4, 442] on input "Month-to-month (no end date)" at bounding box center [3, 441] width 1 height 1
checkbox input "true"
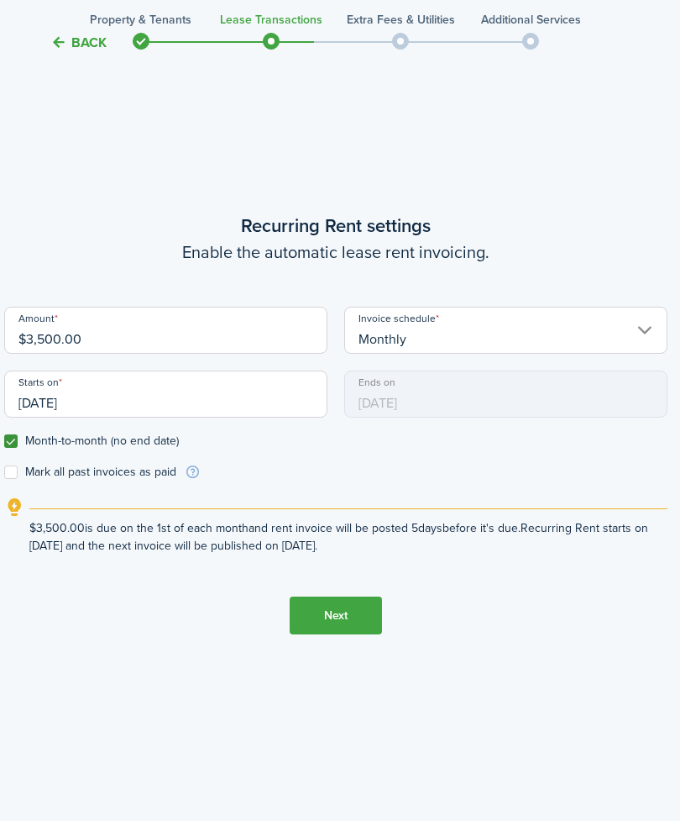
click at [8, 479] on label "Mark all past invoices as paid" at bounding box center [90, 471] width 172 height 13
click at [4, 473] on input "Mark all past invoices as paid" at bounding box center [3, 472] width 1 height 1
checkbox input "true"
click at [251, 417] on input "[DATE]" at bounding box center [165, 393] width 323 height 47
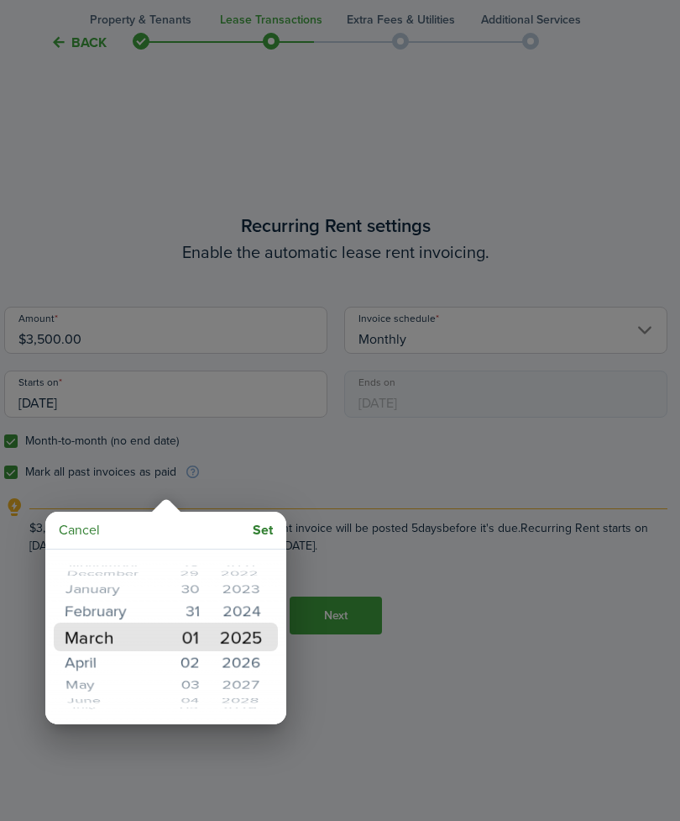
click at [269, 527] on mbsc-button "Set" at bounding box center [263, 530] width 34 height 30
type input "[DATE]"
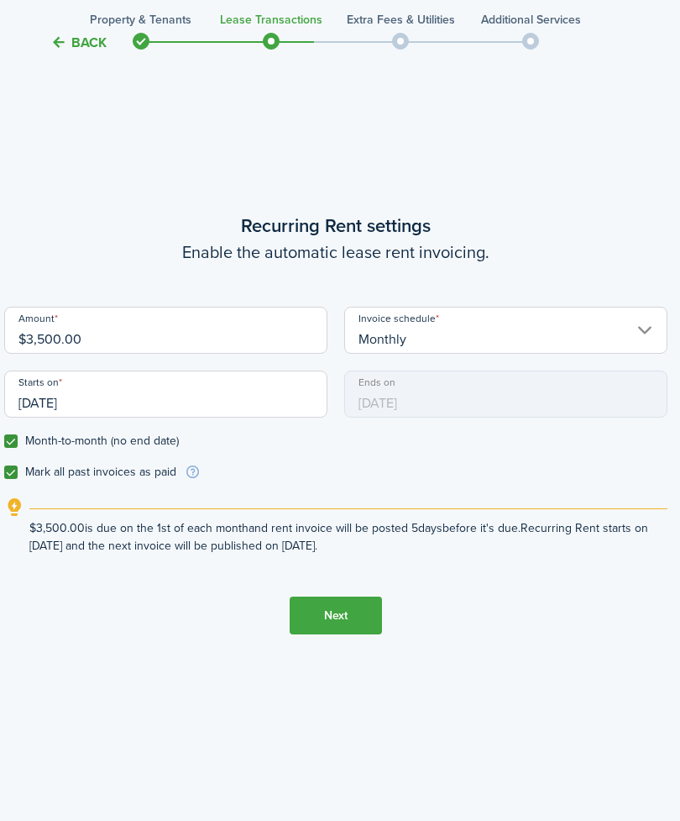
click at [359, 593] on button "Next" at bounding box center [336, 615] width 92 height 38
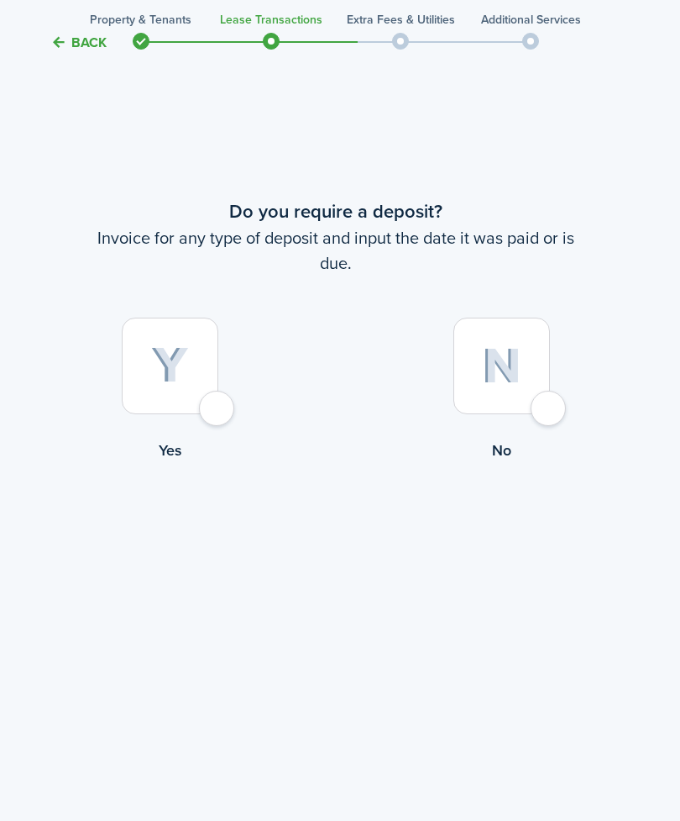
scroll to position [1635, 4]
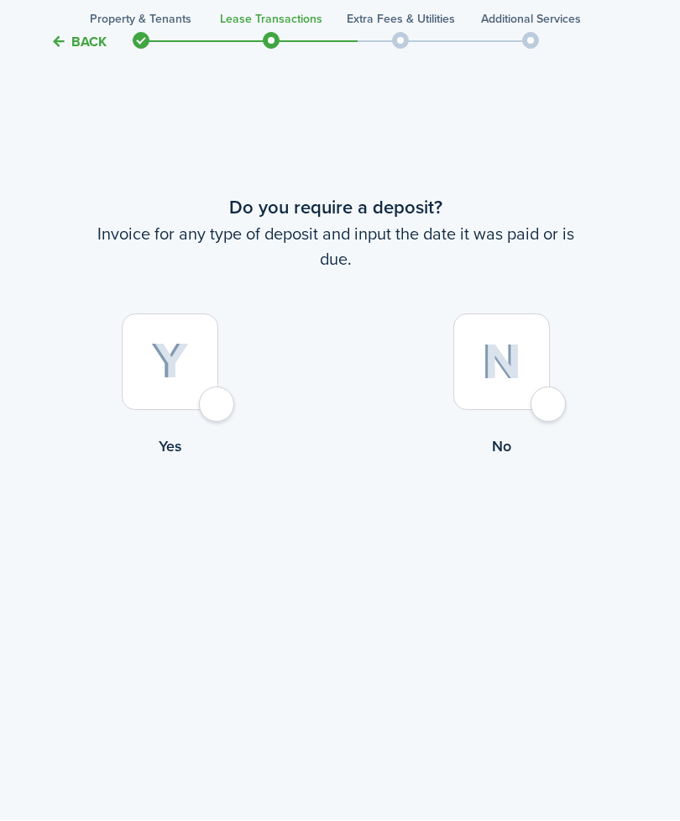
click at [217, 411] on div at bounding box center [170, 362] width 97 height 97
radio input "true"
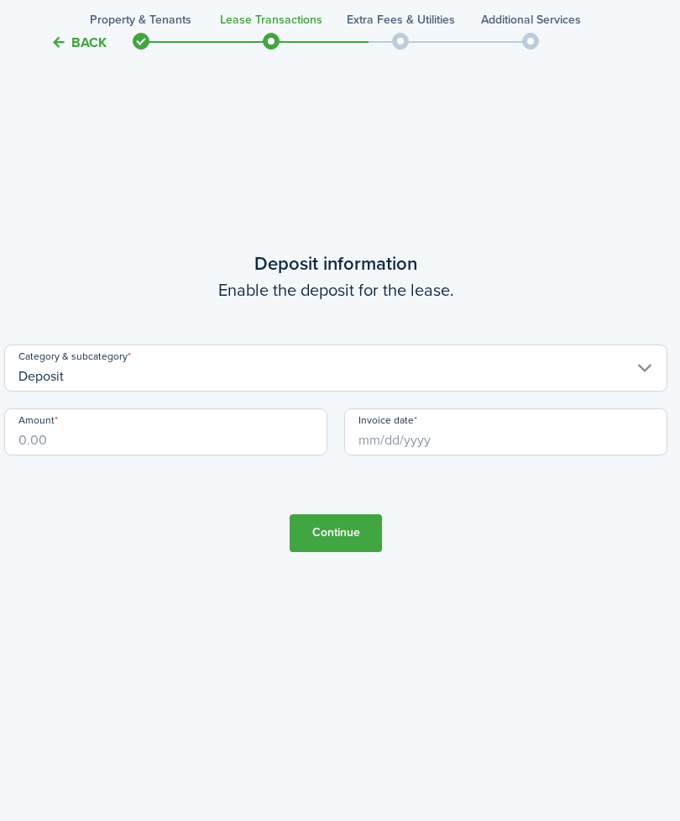
scroll to position [2510, 4]
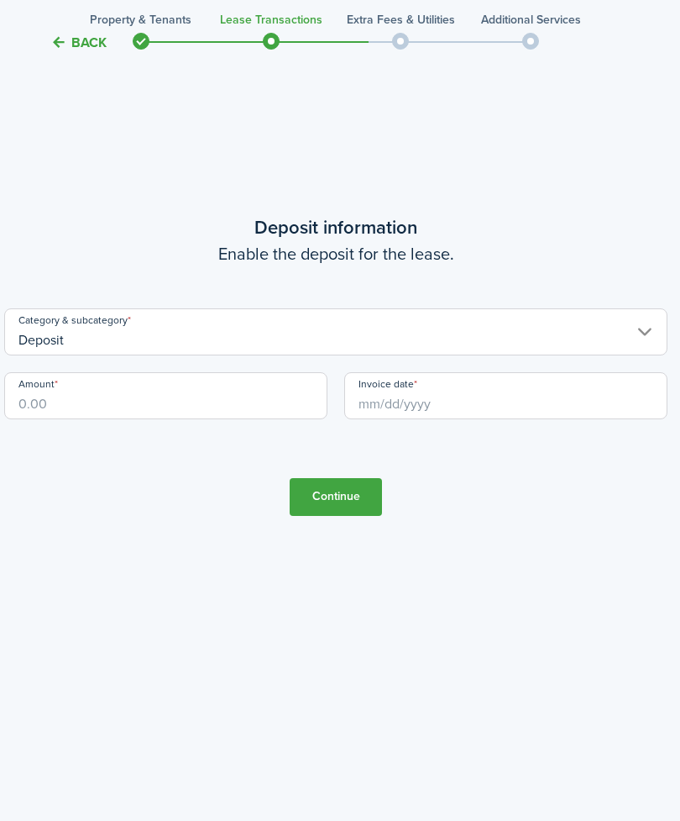
click at [149, 419] on input "Amount" at bounding box center [165, 395] width 323 height 47
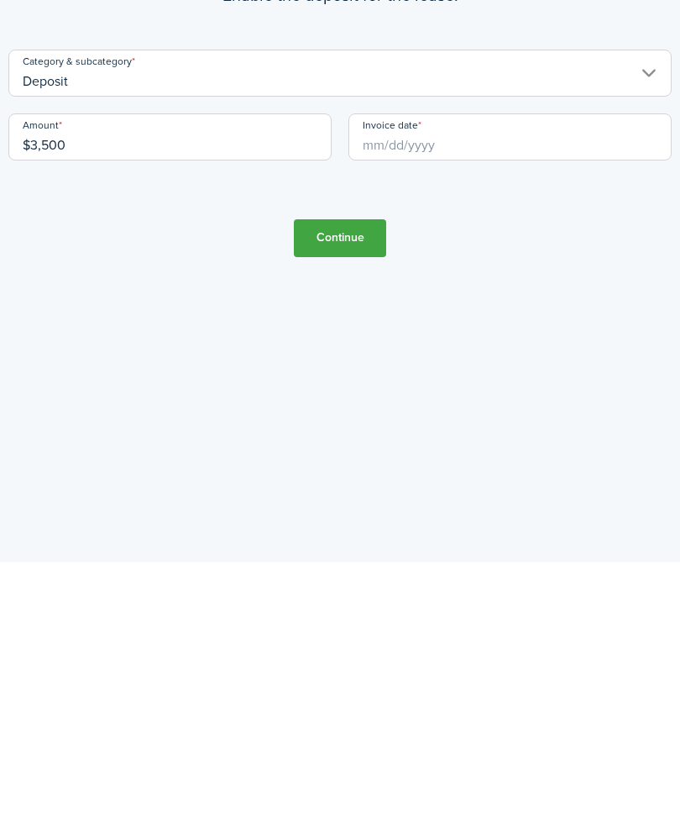
click at [380, 372] on input "Invoice date" at bounding box center [510, 395] width 323 height 47
type input "$3,500.00"
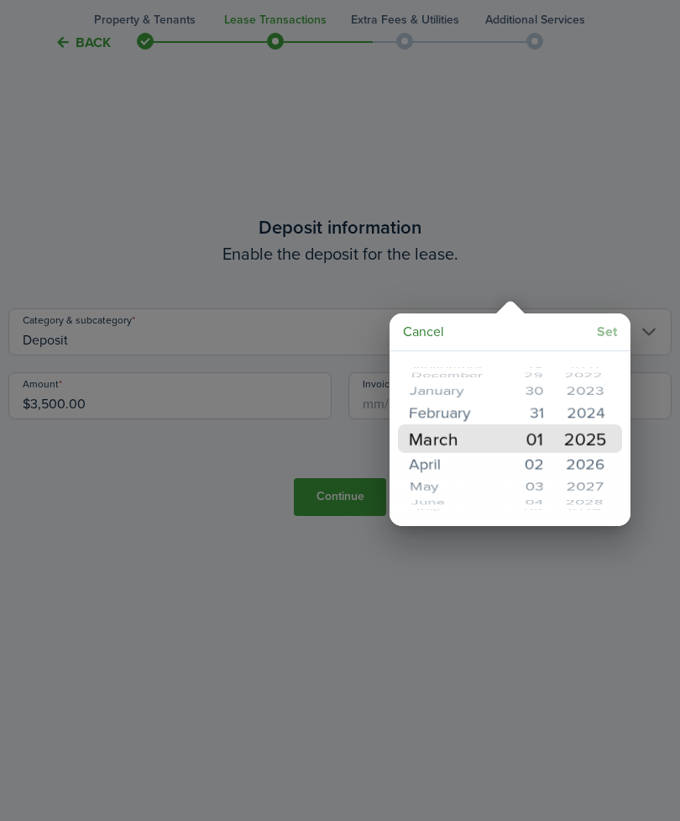
click at [610, 335] on mbsc-button "Set" at bounding box center [607, 332] width 34 height 30
type input "[DATE]"
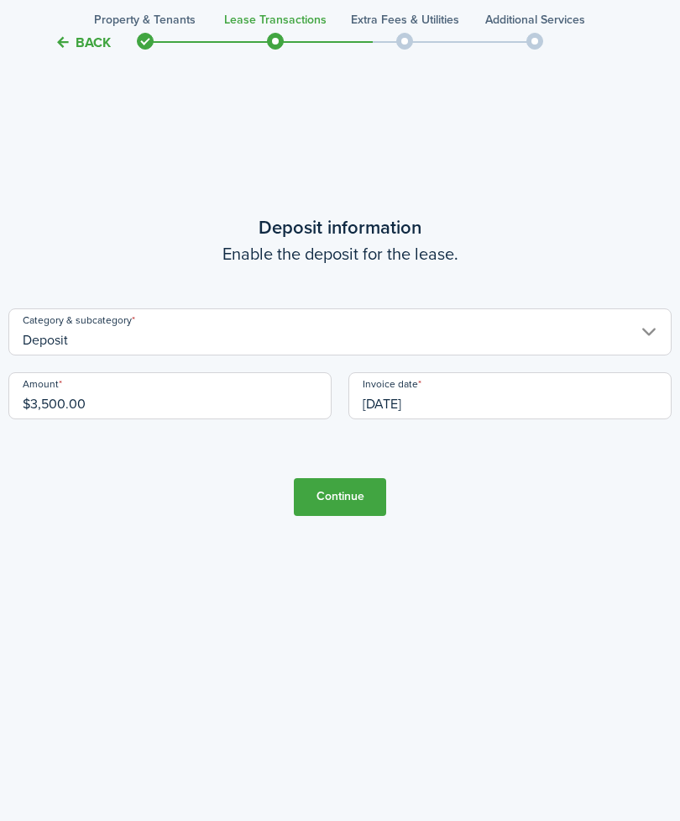
click at [358, 478] on button "Continue" at bounding box center [340, 497] width 92 height 38
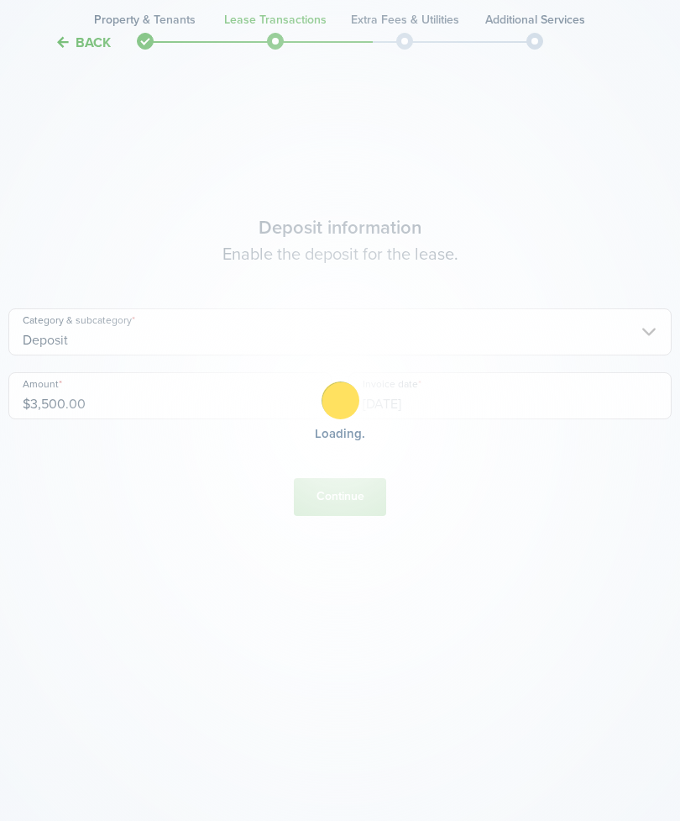
scroll to position [0, 0]
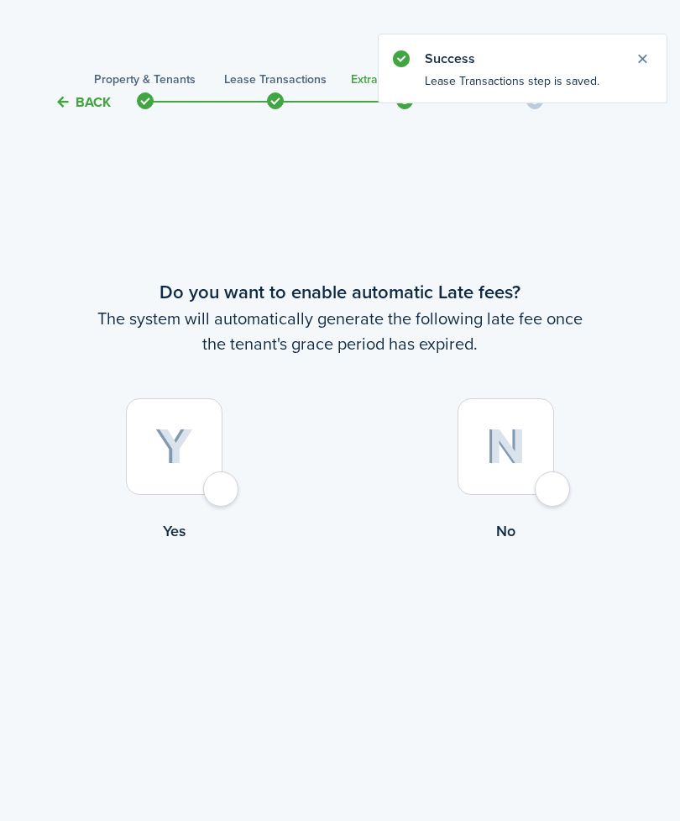
click at [222, 495] on div at bounding box center [174, 446] width 97 height 97
radio input "true"
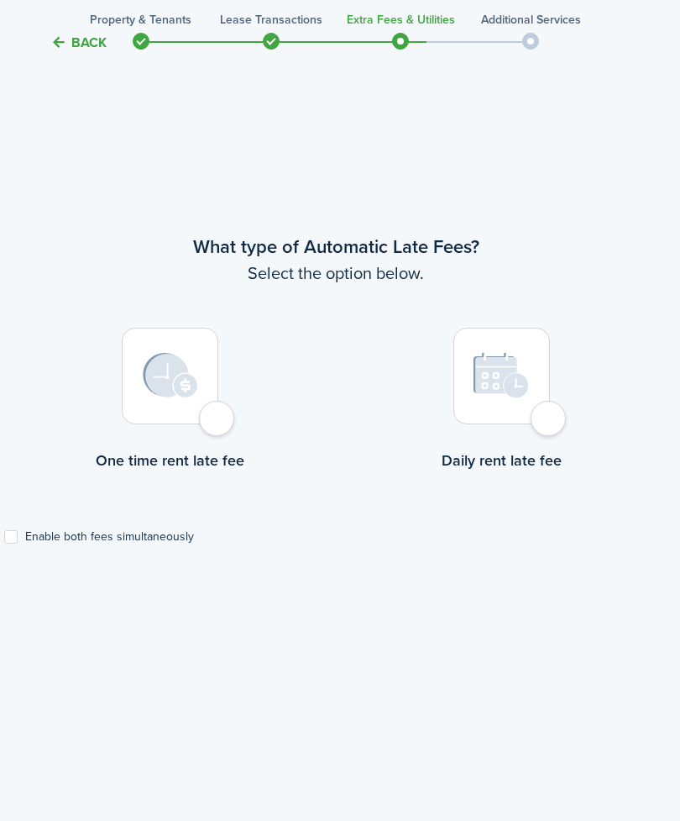
scroll to position [762, 4]
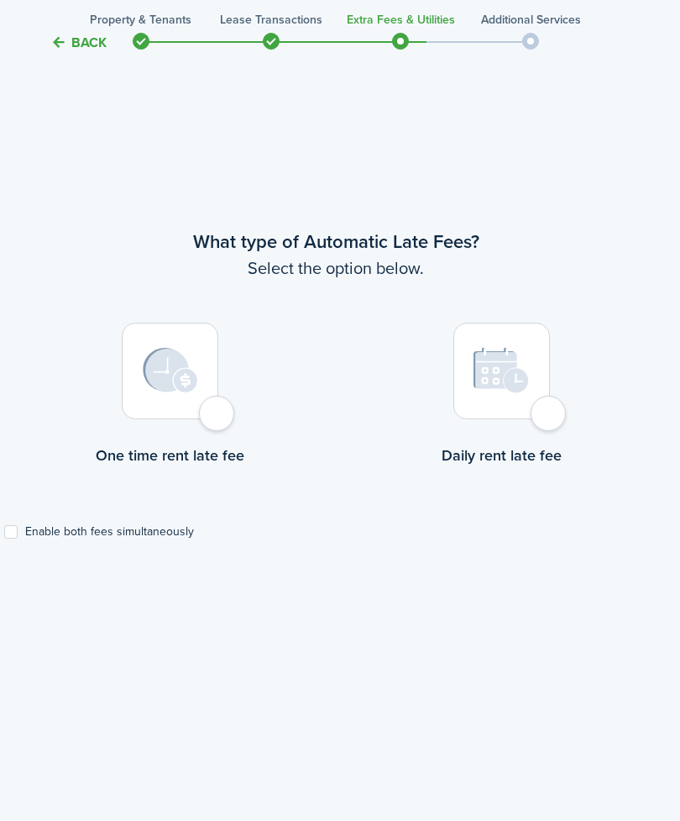
click at [217, 419] on div at bounding box center [170, 370] width 97 height 97
radio input "true"
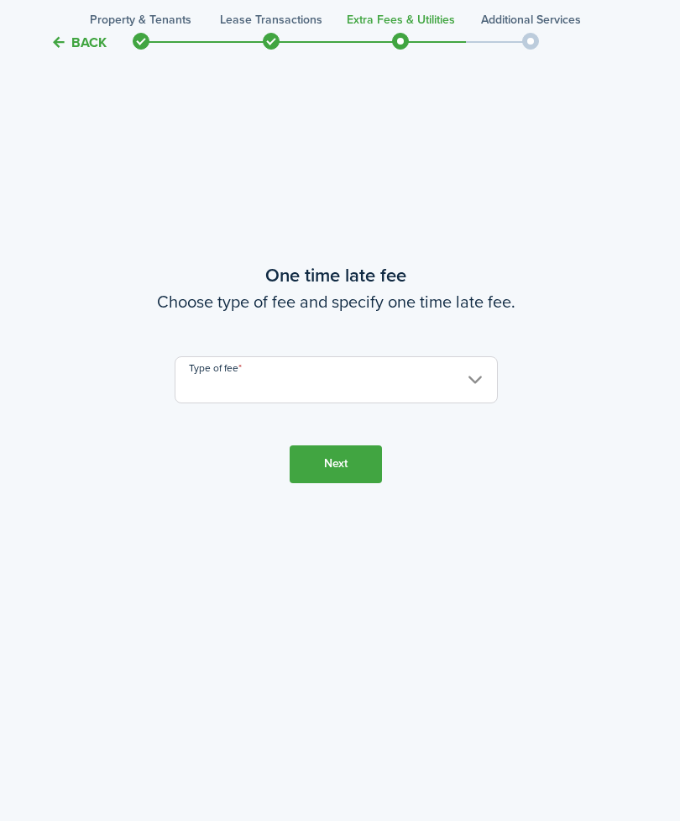
scroll to position [1636, 4]
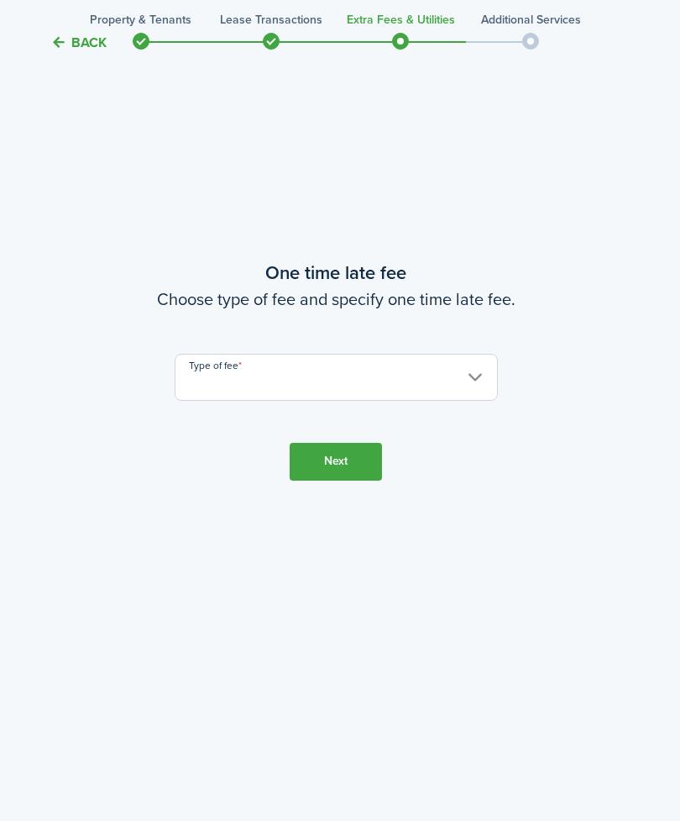
click at [471, 401] on input "Type of fee" at bounding box center [336, 377] width 323 height 47
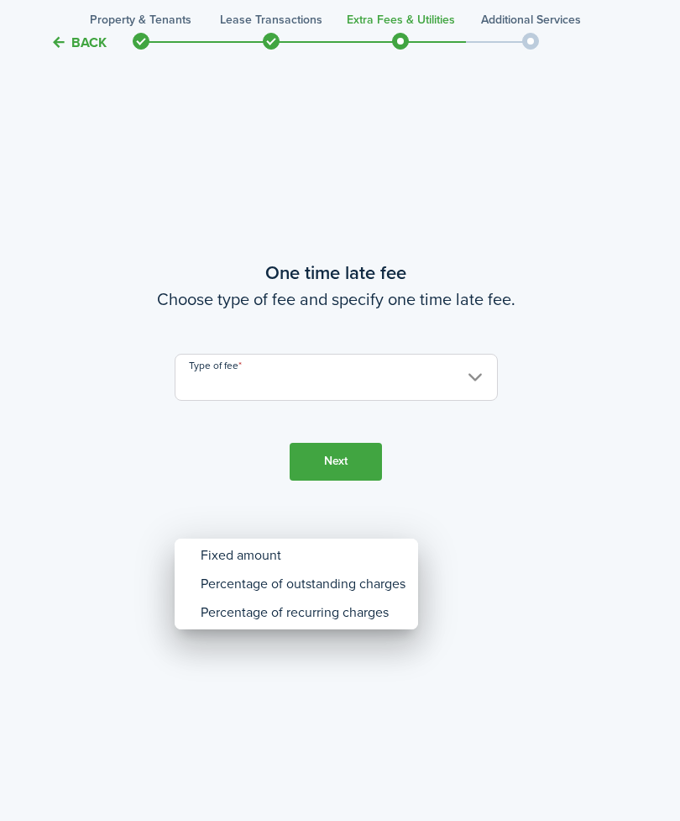
click at [269, 549] on div "Fixed amount" at bounding box center [303, 555] width 205 height 29
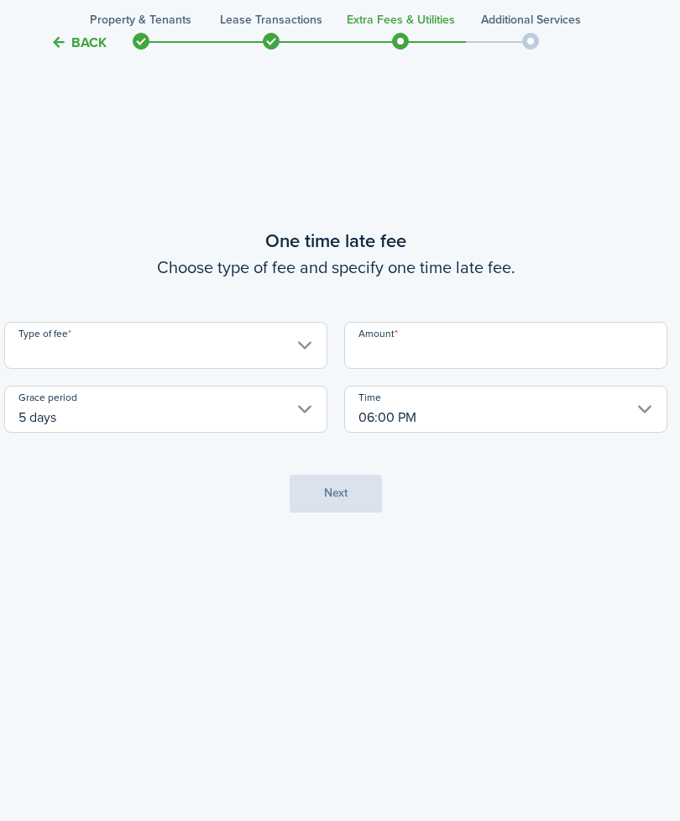
type input "Fixed amount"
click at [305, 433] on input "5 days" at bounding box center [165, 408] width 323 height 47
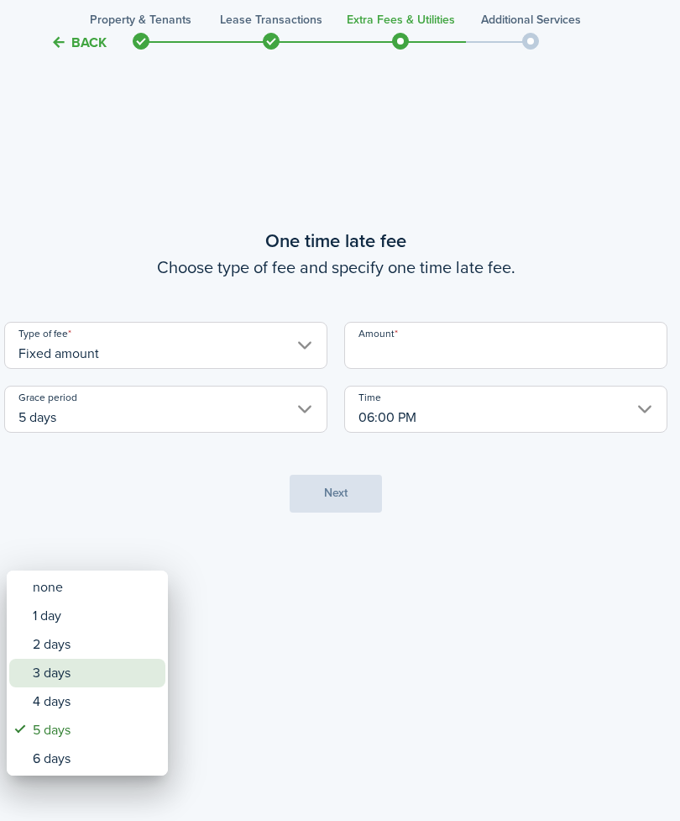
click at [91, 593] on div "3 days" at bounding box center [94, 672] width 123 height 29
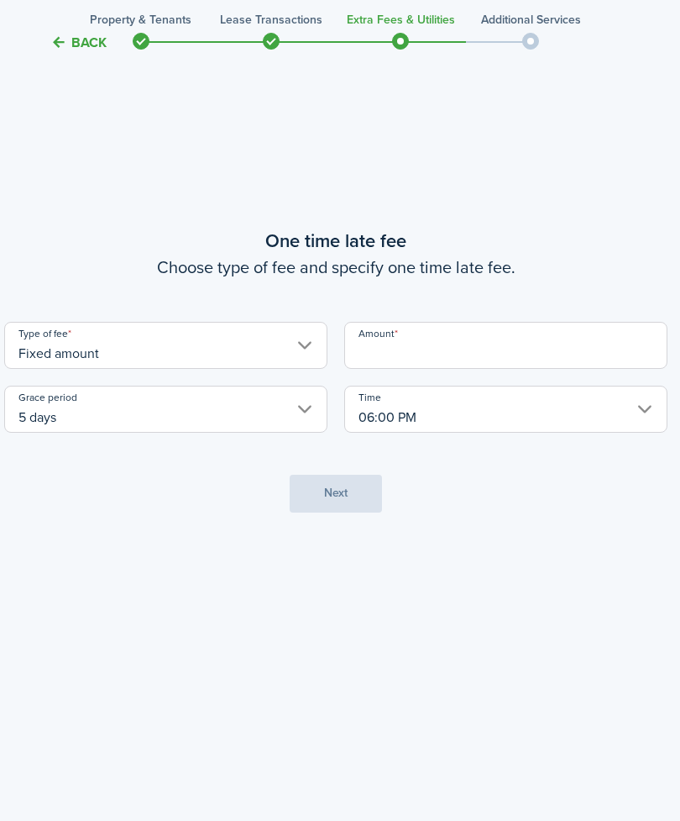
type input "3 days"
click at [445, 369] on input "Amount" at bounding box center [505, 345] width 323 height 47
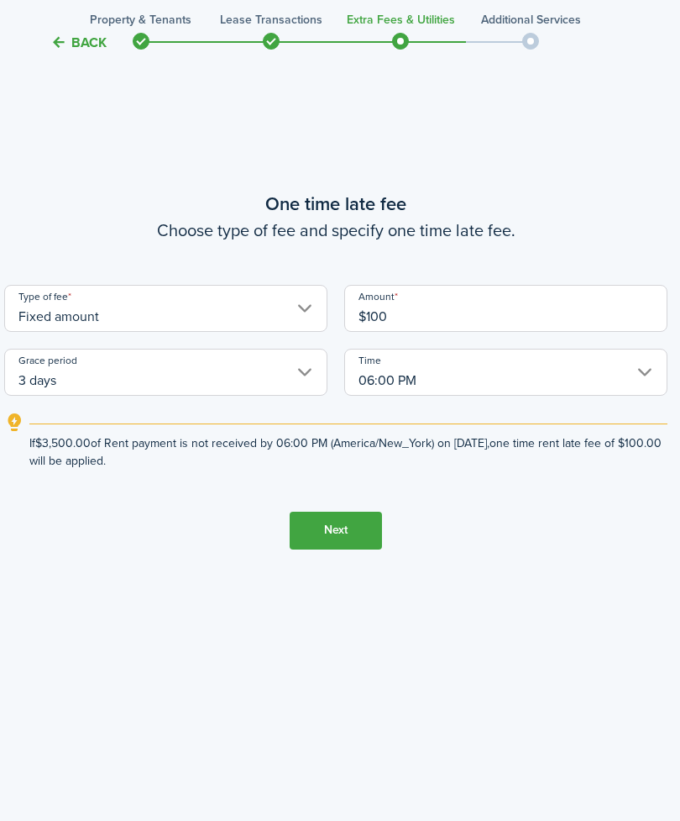
type input "$100.00"
click at [336, 549] on button "Next" at bounding box center [336, 530] width 92 height 38
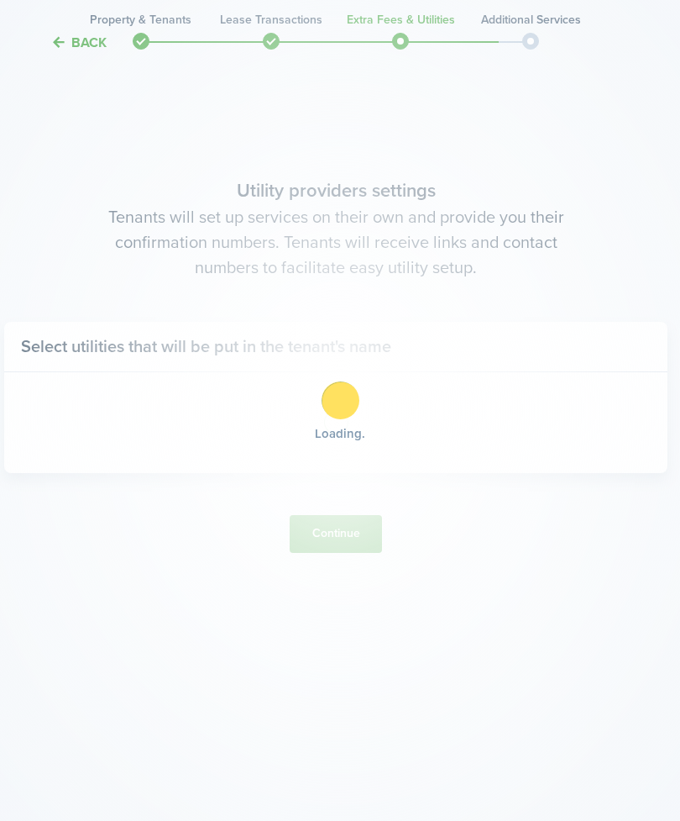
scroll to position [2510, 4]
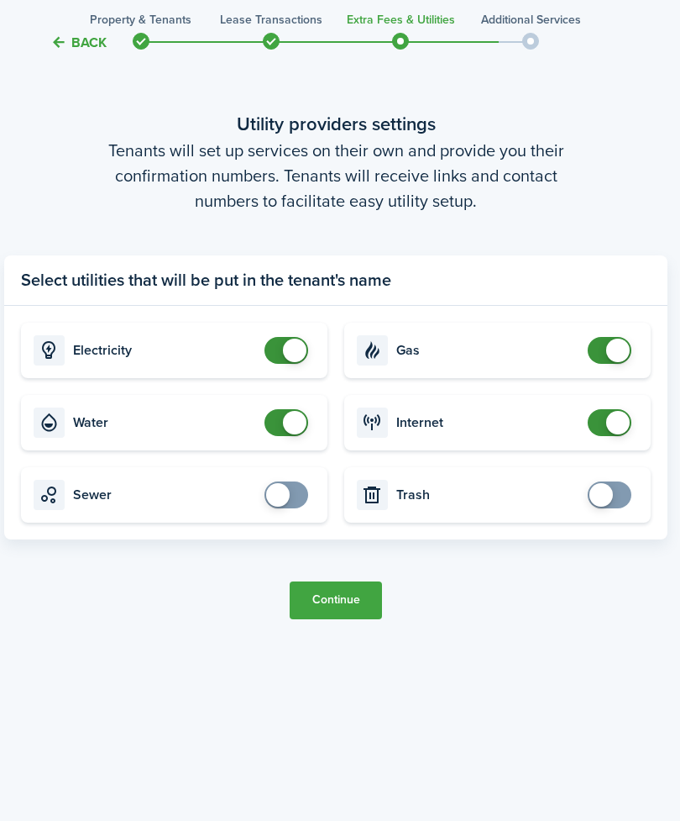
checkbox input "true"
click at [349, 593] on button "Continue" at bounding box center [336, 600] width 92 height 38
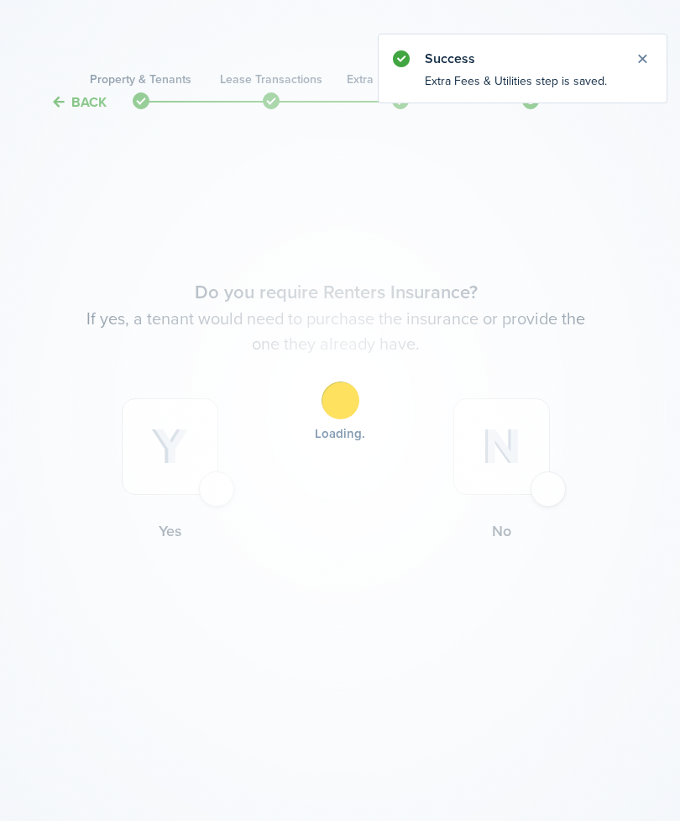
scroll to position [54, 4]
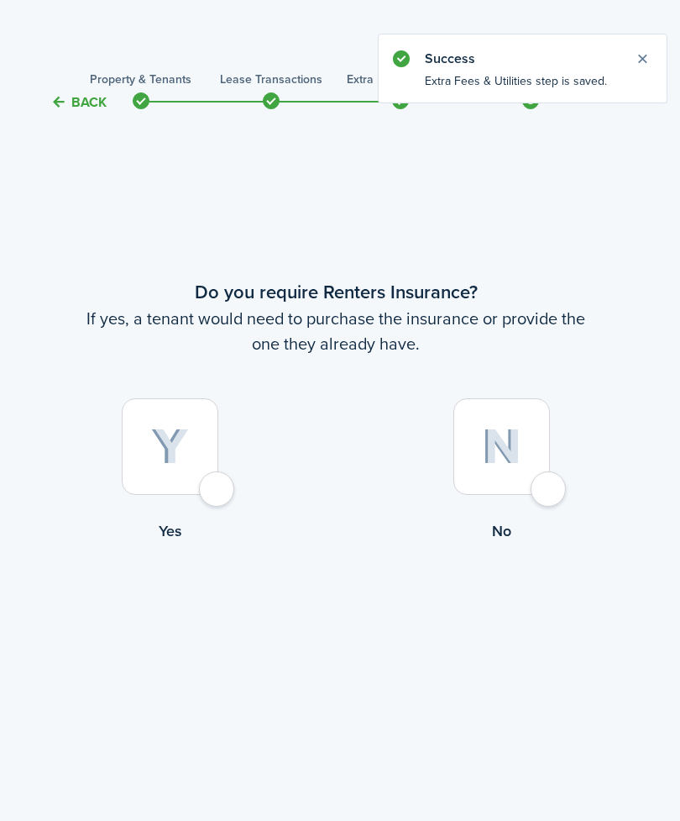
click at [549, 467] on div at bounding box center [502, 446] width 97 height 97
radio input "true"
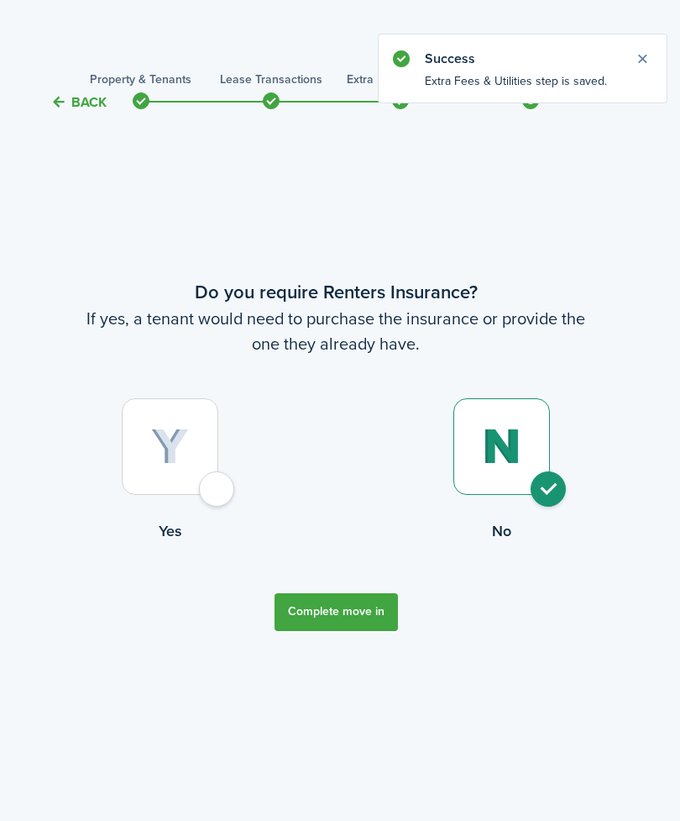
click at [354, 593] on button "Complete move in" at bounding box center [336, 612] width 123 height 38
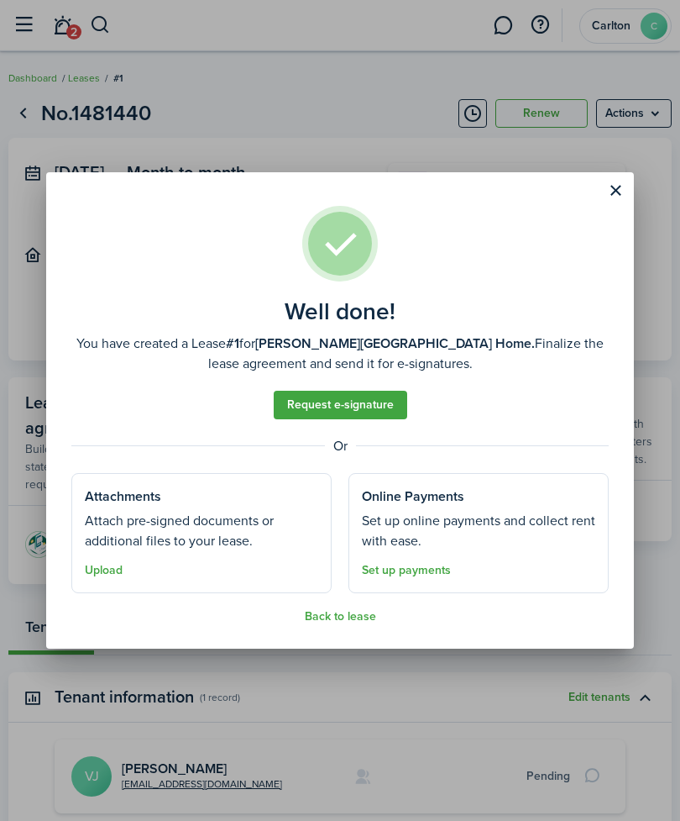
click at [615, 196] on button "Close modal" at bounding box center [615, 190] width 29 height 29
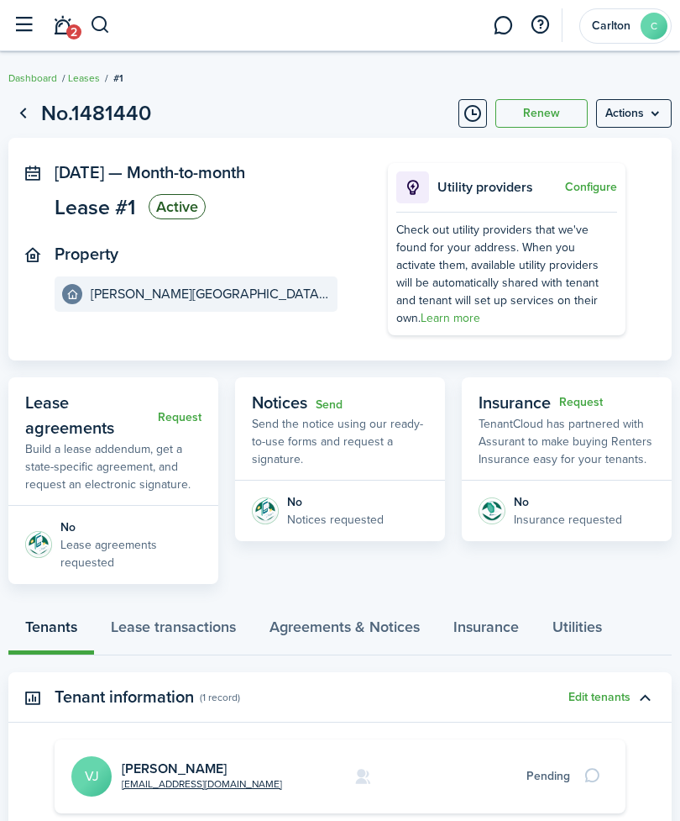
click at [646, 101] on menu-btn "Actions" at bounding box center [634, 113] width 76 height 29
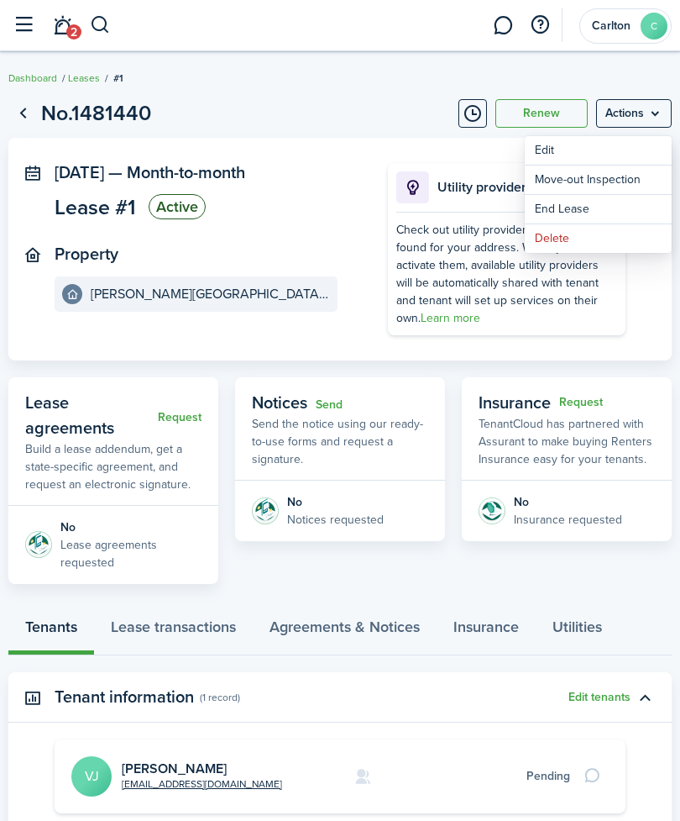
click at [667, 103] on menu-btn "Actions" at bounding box center [634, 113] width 76 height 29
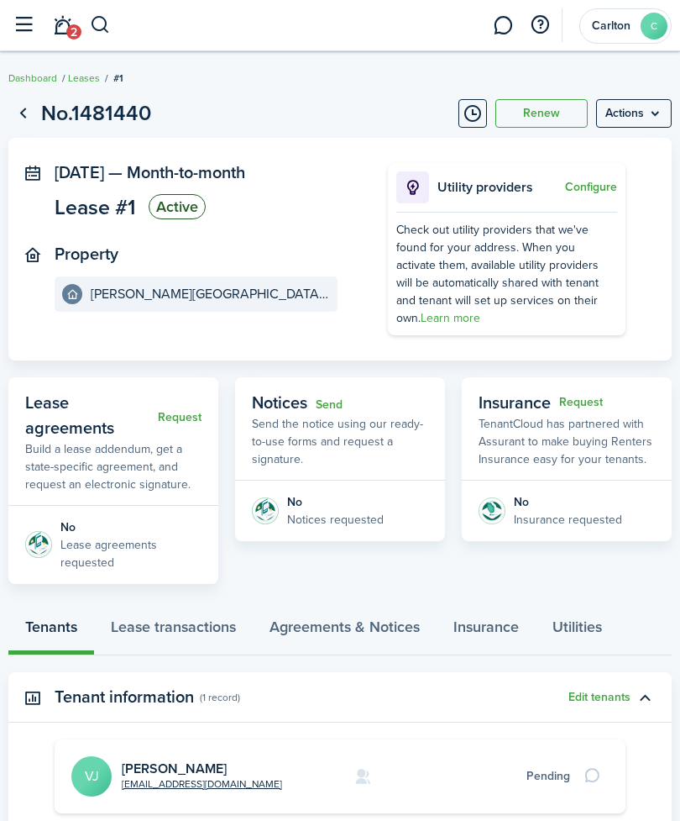
click at [652, 103] on menu-btn "Actions" at bounding box center [634, 113] width 76 height 29
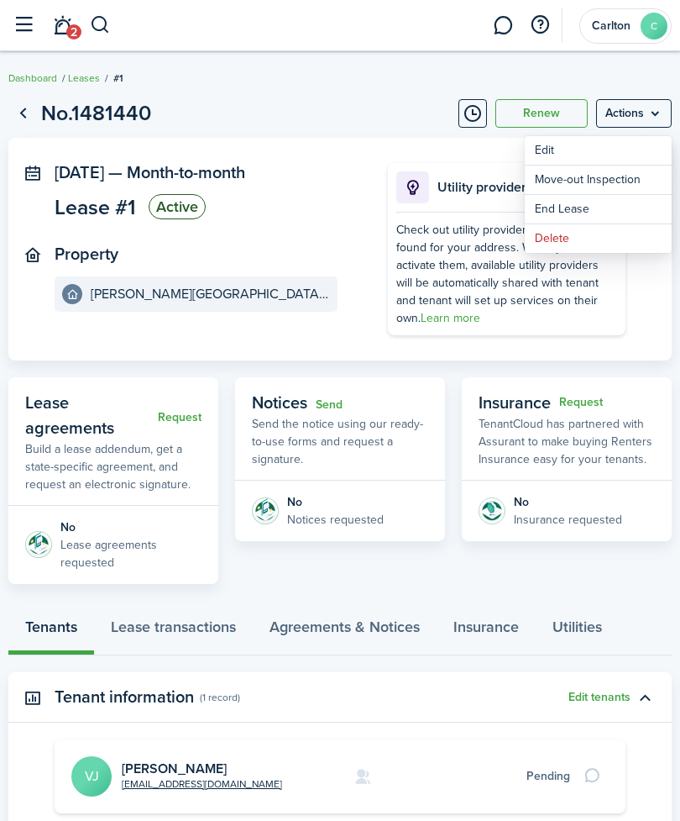
click at [648, 102] on menu-btn "Actions" at bounding box center [634, 113] width 76 height 29
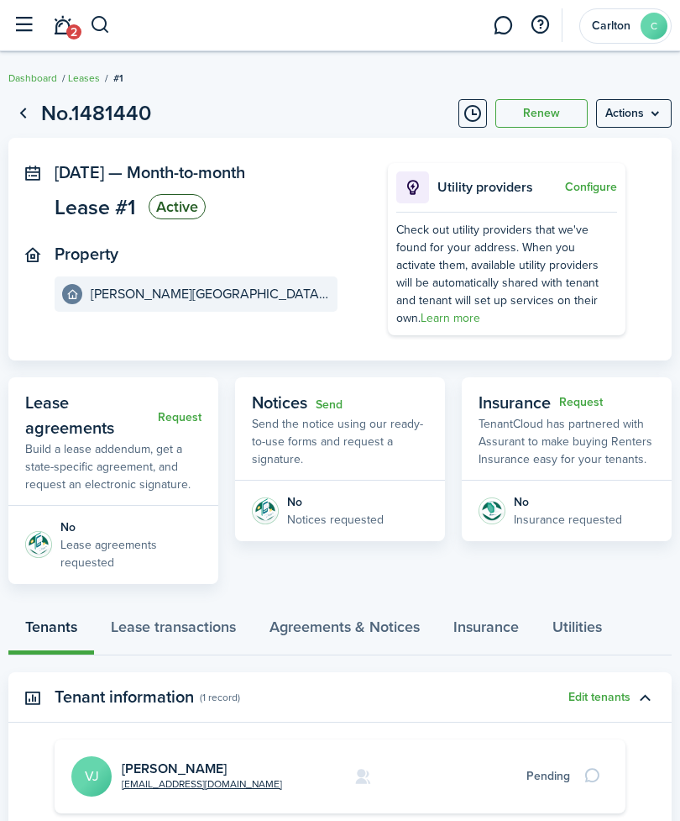
click at [71, 29] on span "2" at bounding box center [73, 31] width 15 height 15
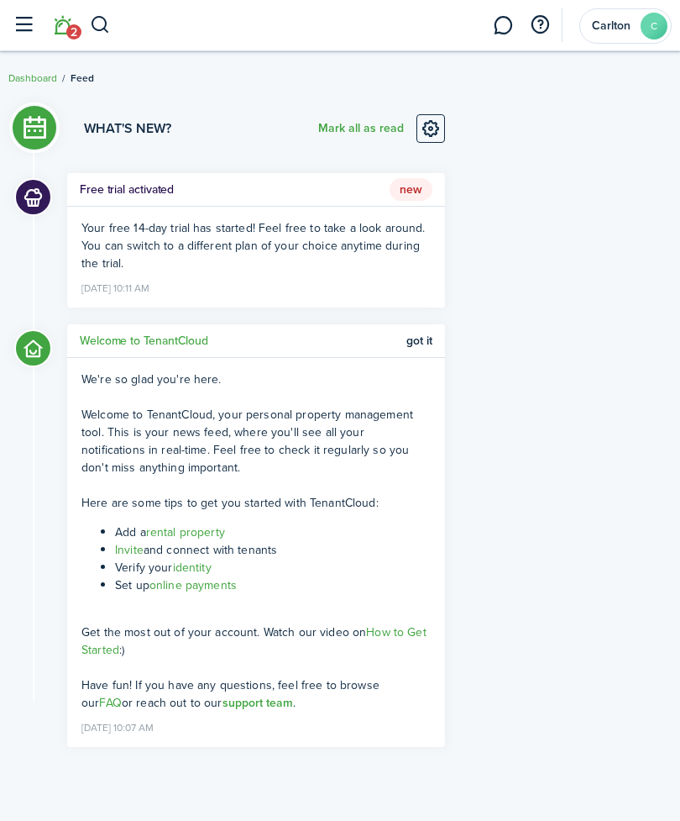
click at [494, 15] on link at bounding box center [503, 25] width 32 height 41
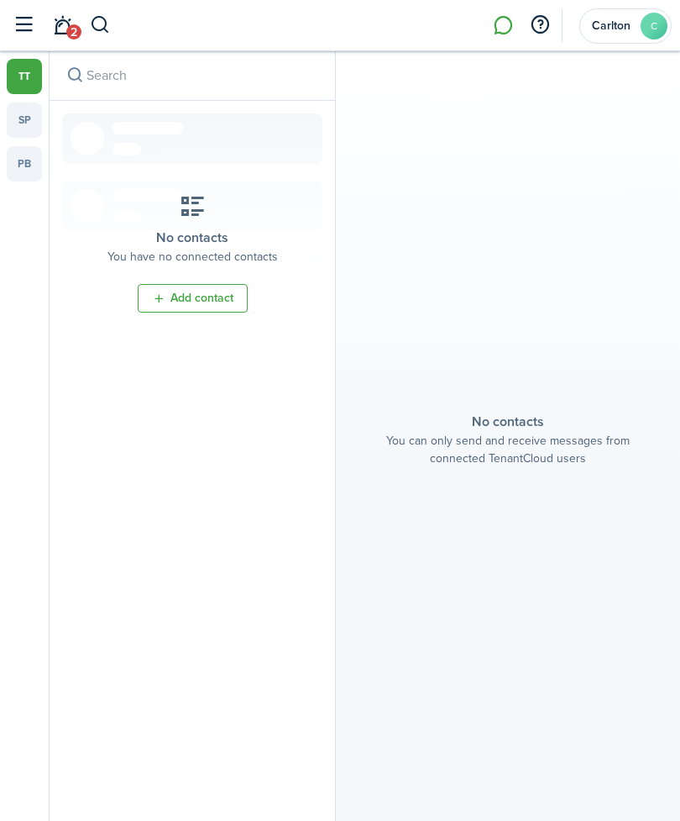
click at [26, 23] on button "button" at bounding box center [24, 25] width 32 height 32
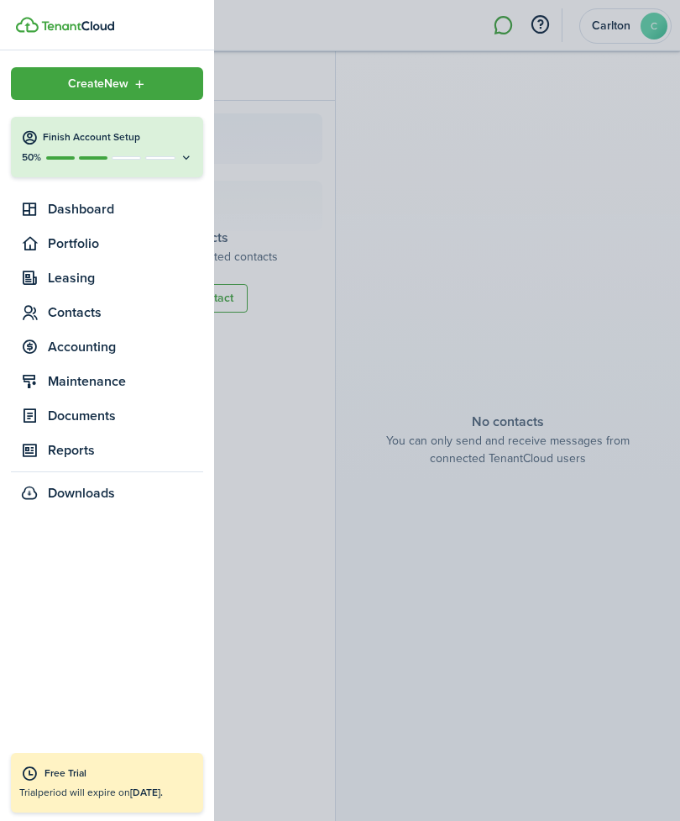
click at [97, 420] on span "Documents" at bounding box center [125, 416] width 155 height 20
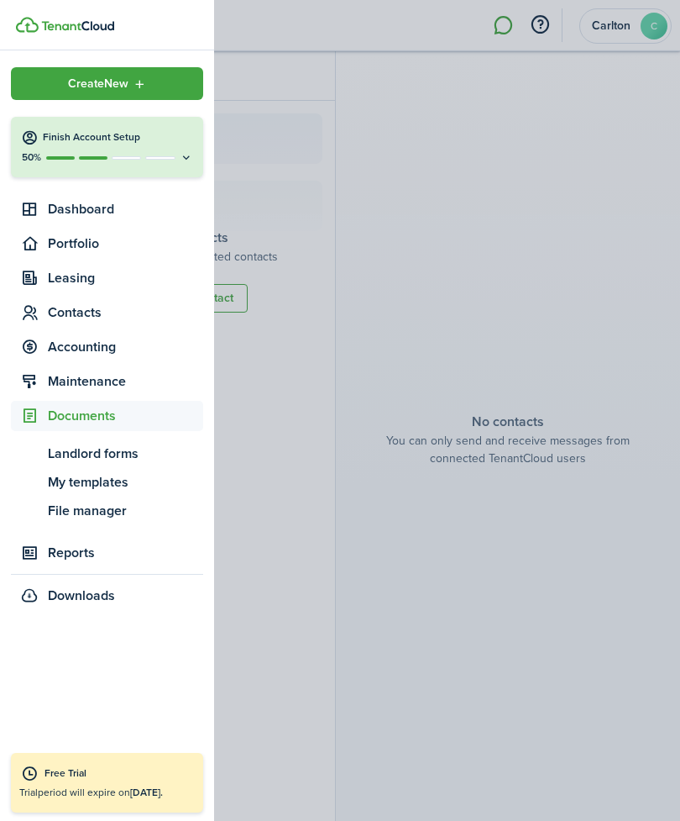
click at [81, 593] on span "Downloads" at bounding box center [81, 595] width 67 height 20
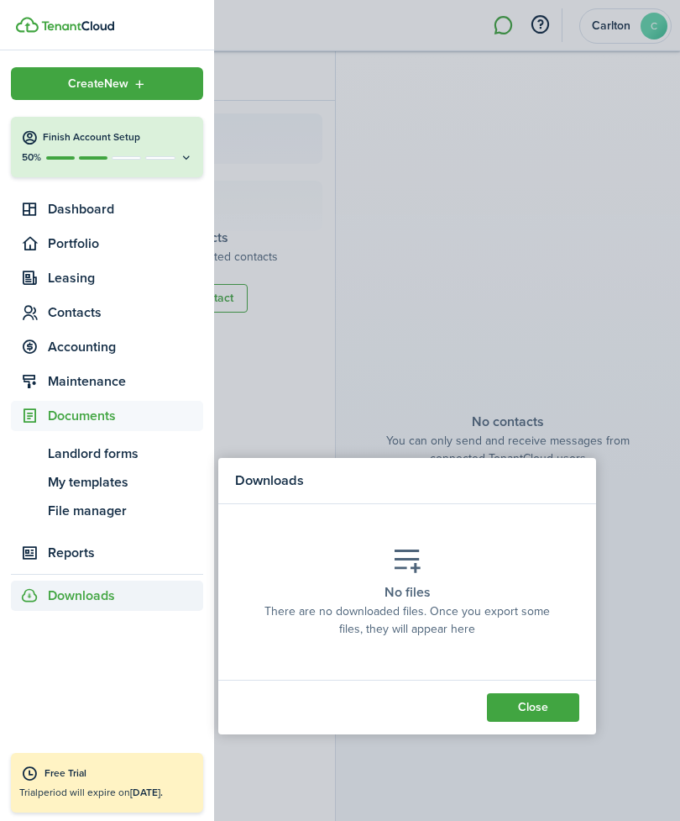
click at [416, 577] on div "No files There are no downloaded files. Once you export some files, they will a…" at bounding box center [407, 591] width 319 height 117
click at [409, 569] on icon at bounding box center [407, 560] width 30 height 29
click at [527, 593] on button "Close" at bounding box center [533, 707] width 92 height 29
